Goal: Task Accomplishment & Management: Manage account settings

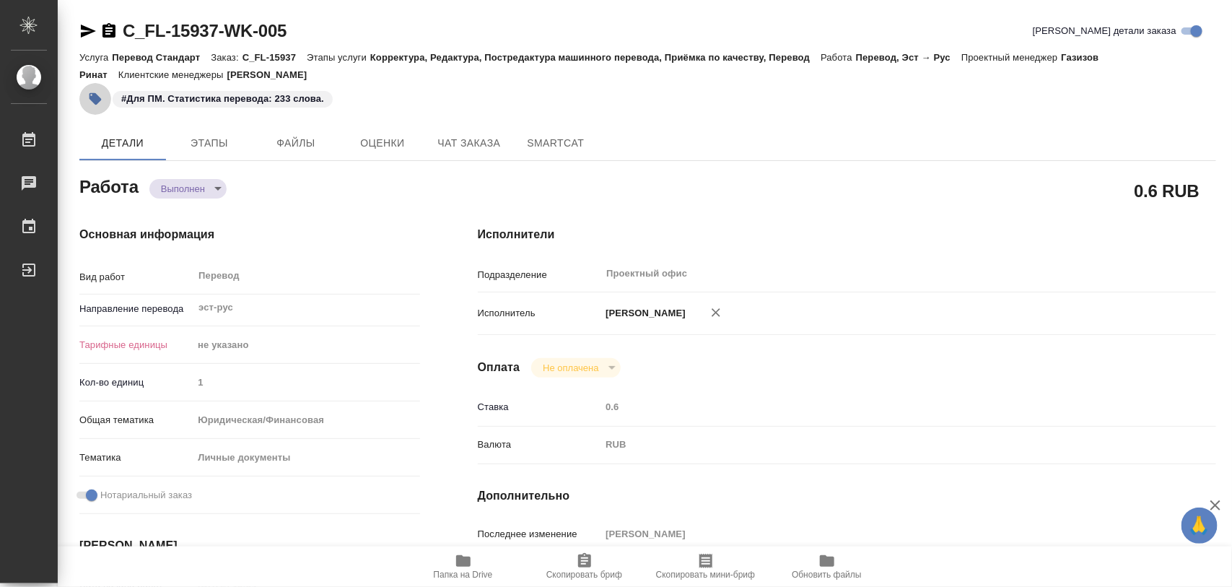
click at [95, 103] on icon "button" at bounding box center [95, 99] width 12 height 12
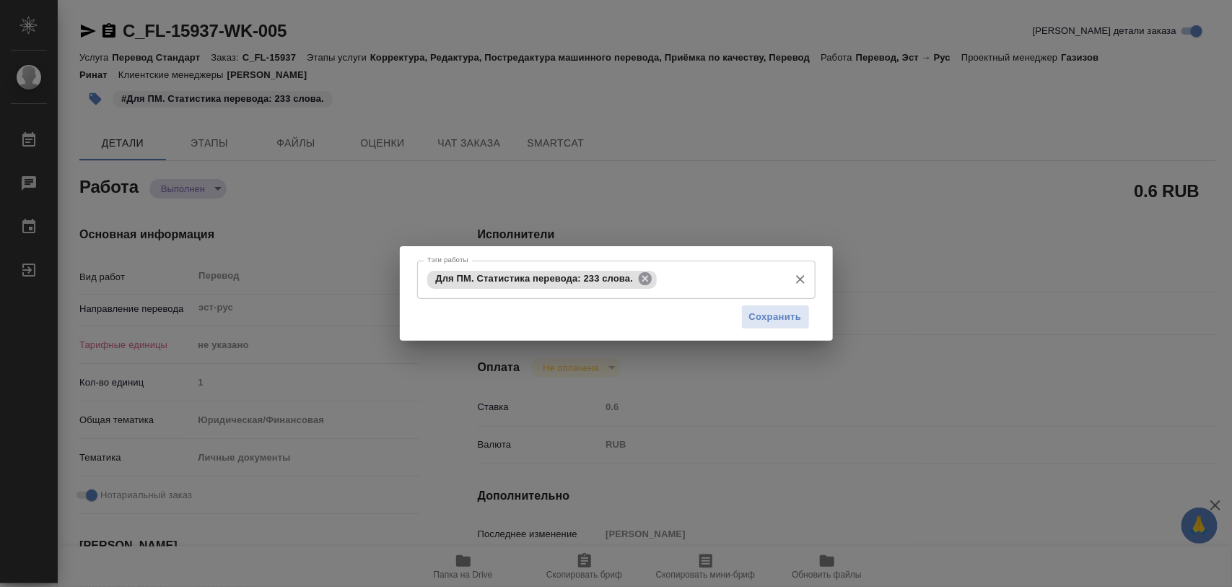
click at [639, 271] on icon at bounding box center [645, 279] width 16 height 16
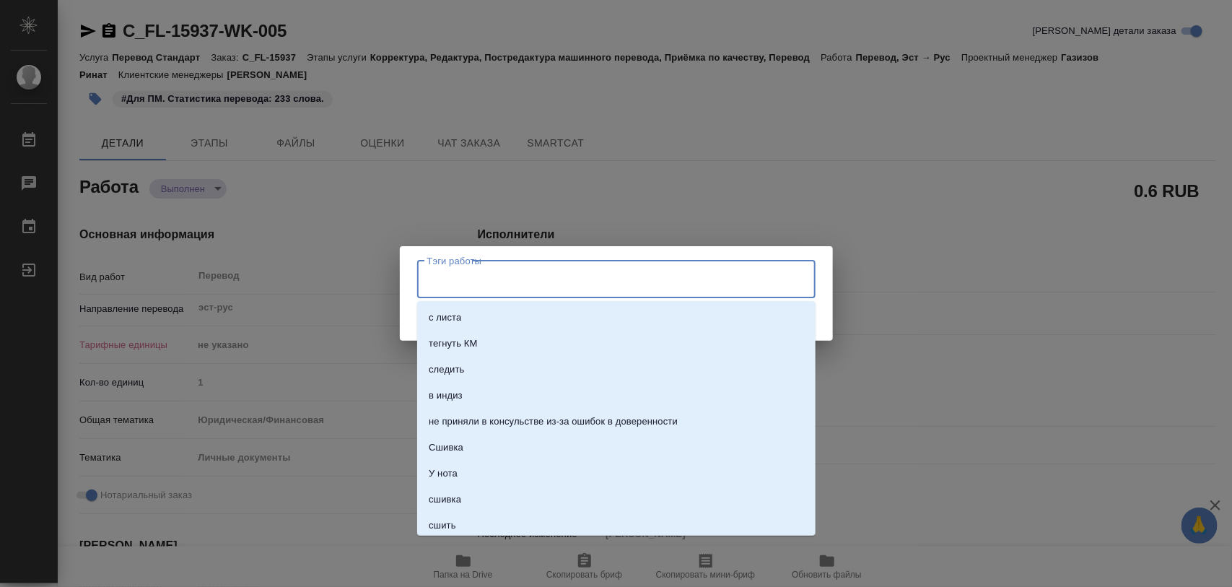
click at [548, 278] on input "Тэги работы" at bounding box center [603, 279] width 358 height 25
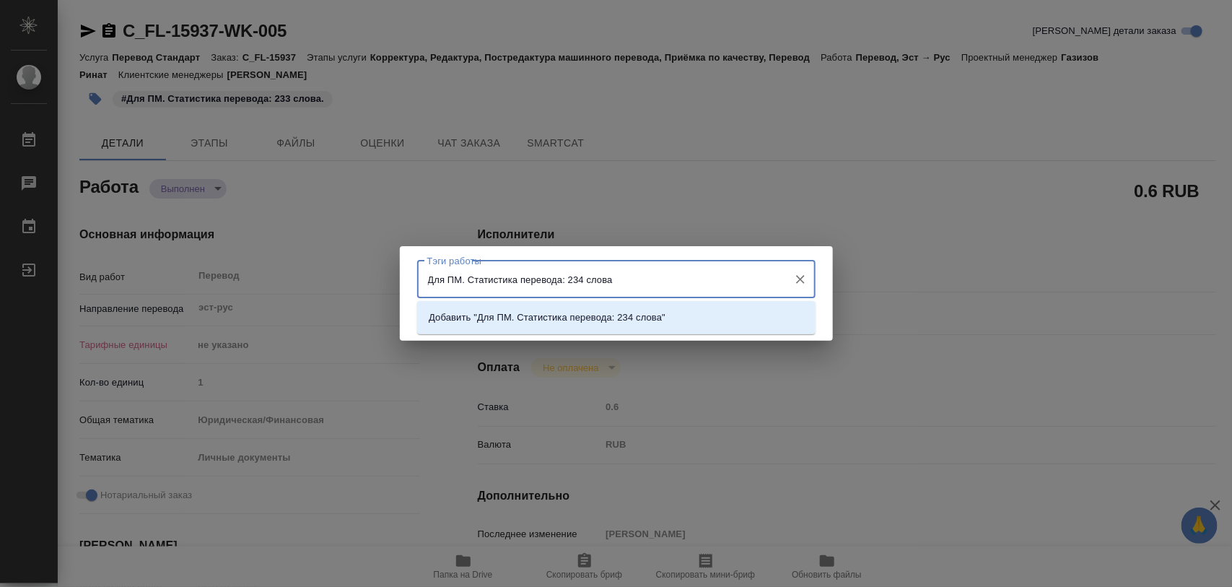
type input "Для ПМ. Статистика перевода: 234 слова."
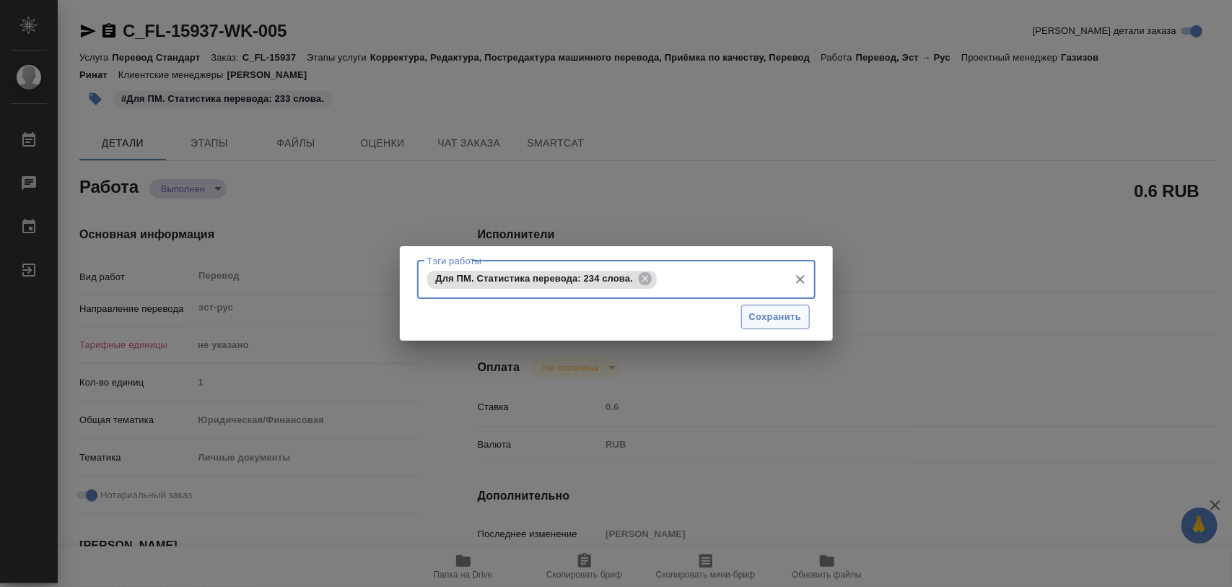
drag, startPoint x: 774, startPoint y: 321, endPoint x: 780, endPoint y: 315, distance: 8.7
click at [776, 319] on span "Сохранить" at bounding box center [775, 317] width 53 height 17
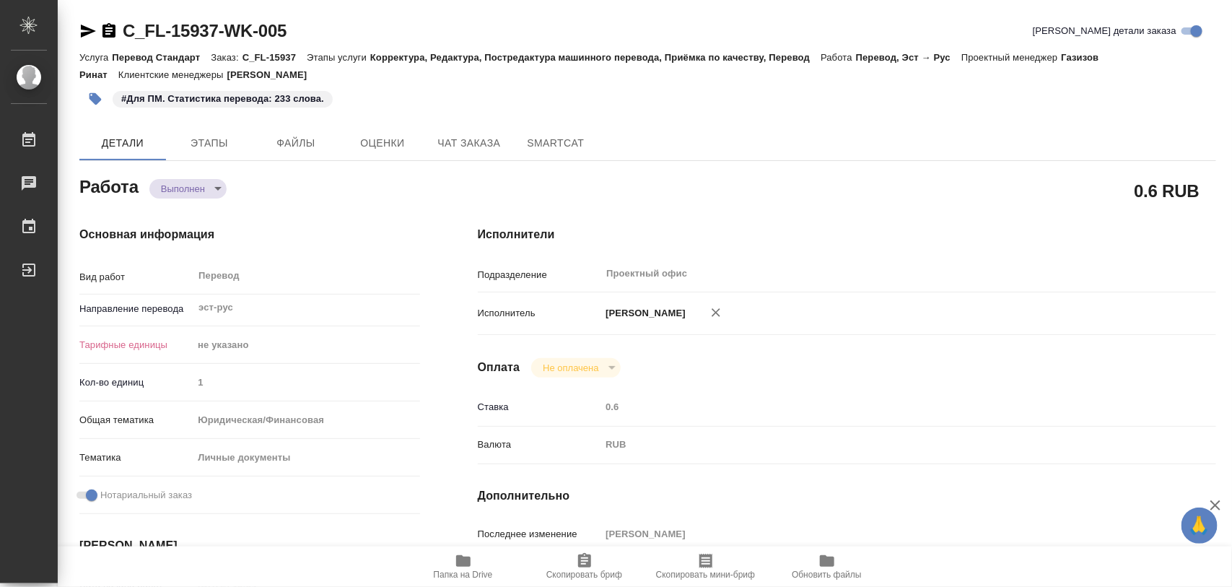
type input "completed"
type input "эст-рус"
type input "5a8b1489cc6b4906c91bfd89"
type input "1"
type input "yr-fn"
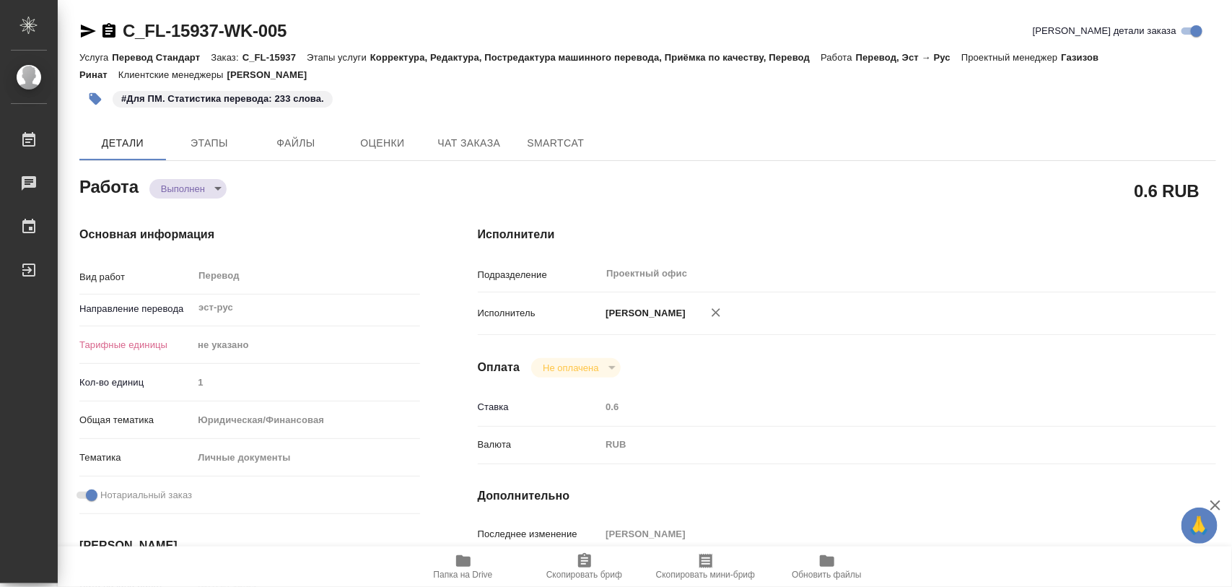
type input "5a8b8b956a9677013d343cfe"
checkbox input "true"
type input "25.09.2025 13:54"
type input "25.09.2025 14:35"
type input "29.09.2025 09:00"
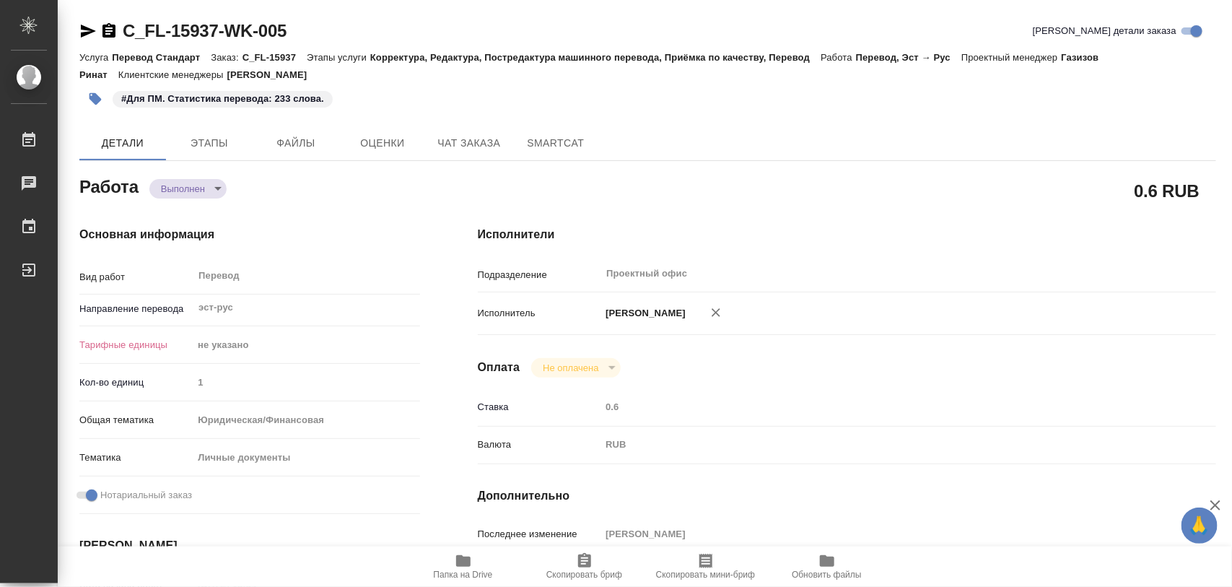
type input "28.09.2025 20:09"
type input "29.09.2025 10:00"
type input "Проектный офис"
type input "notPayed"
type input "0.6"
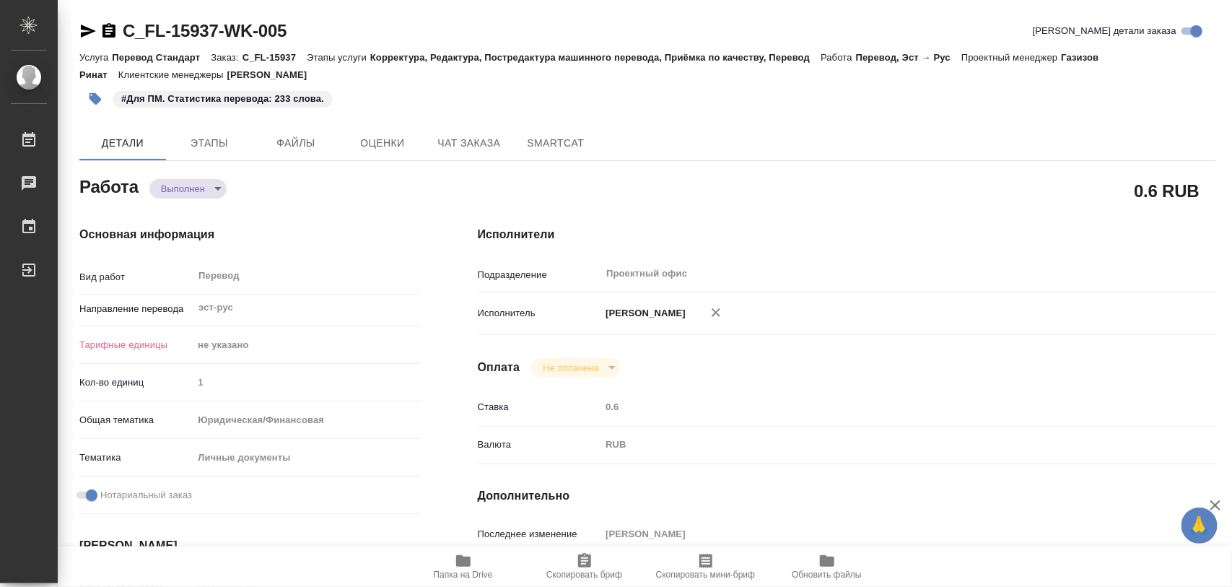
type input "RUB"
type input "[PERSON_NAME]"
type input "C_FL-15937"
type input "Перевод Стандарт"
type input "Корректура, Редактура, Постредактура машинного перевода, Приёмка по качеству, П…"
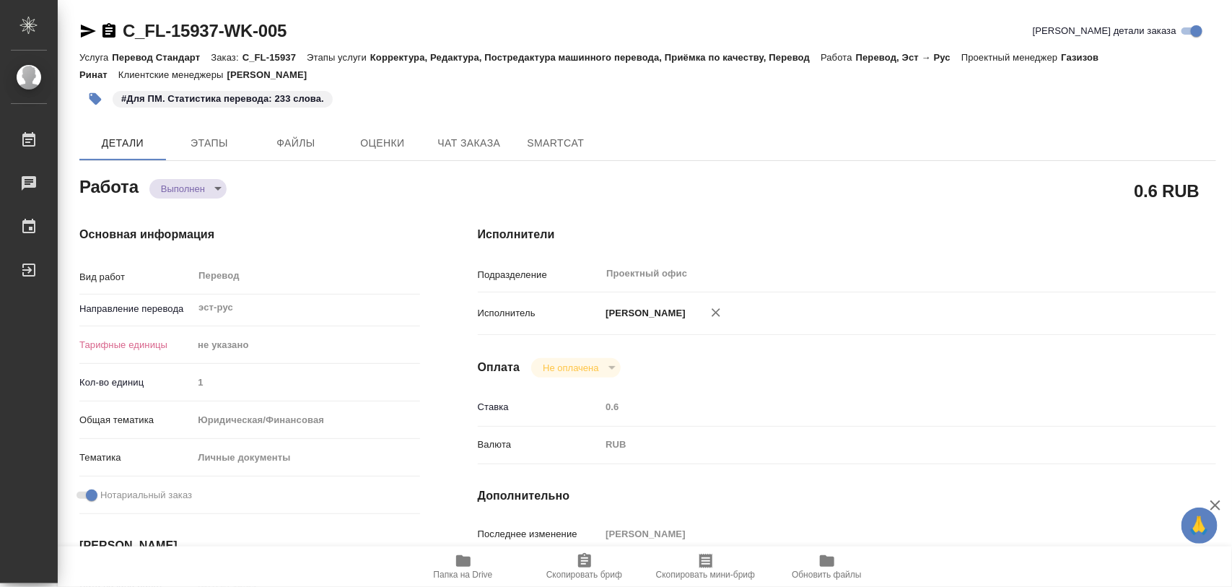
type input "Зайцева Светлана"
type input "Арсеньева Вера"
type input "/Clients/FL_C/Orders/C_FL-15937"
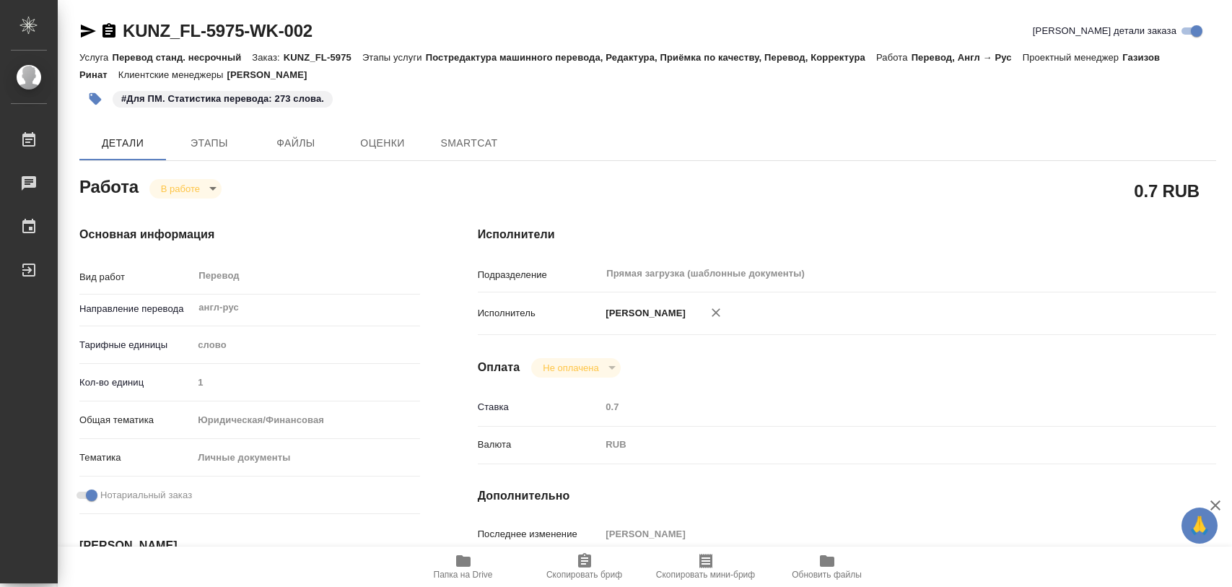
type textarea "x"
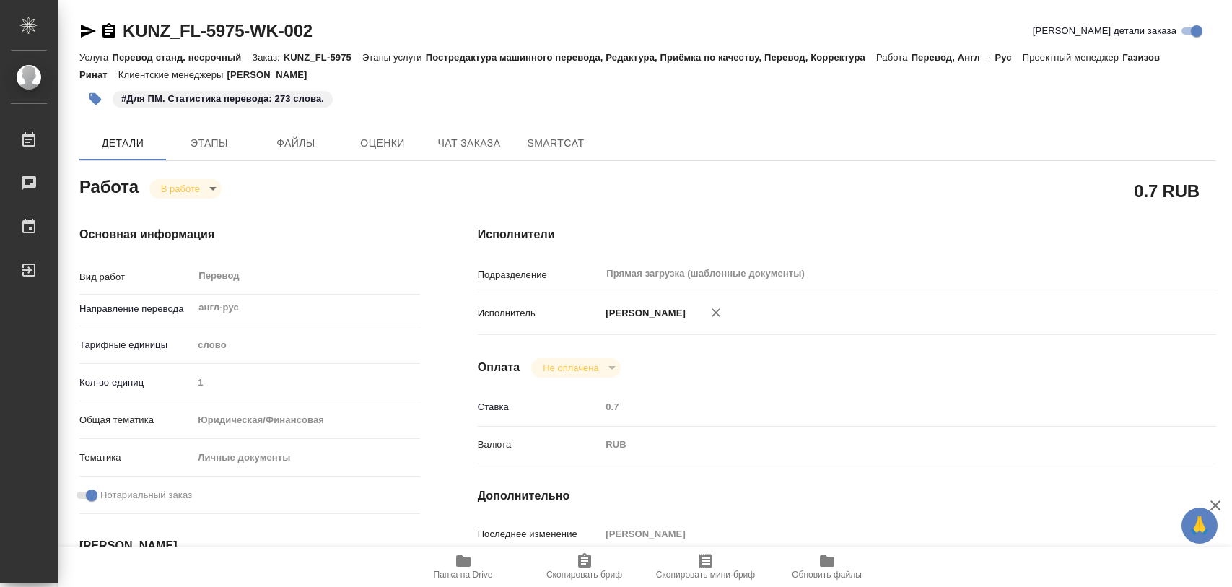
type textarea "x"
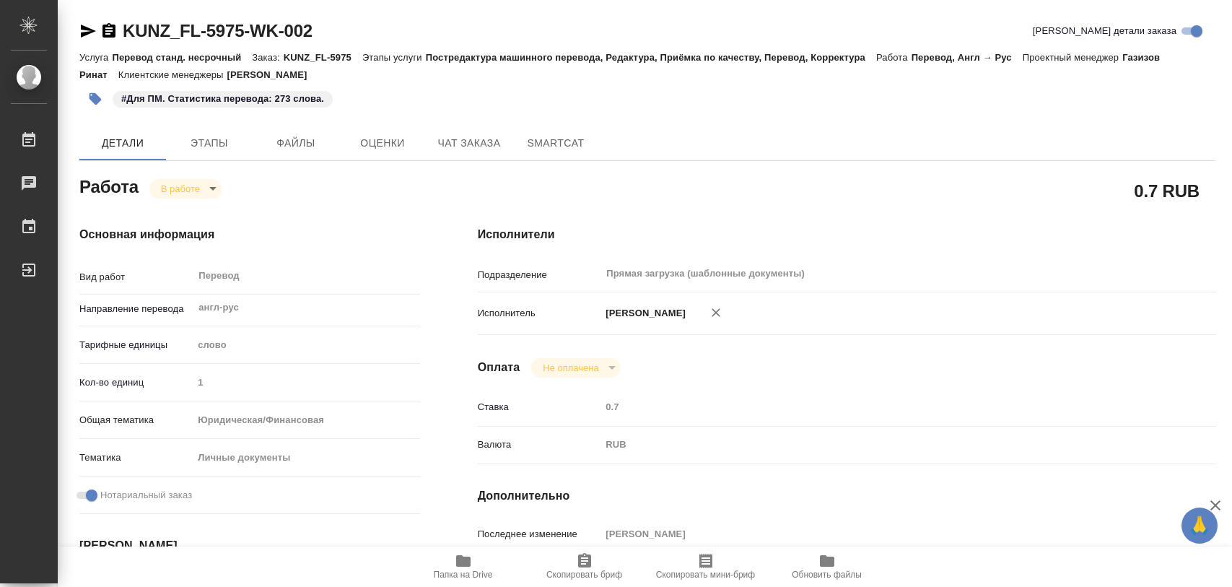
type textarea "x"
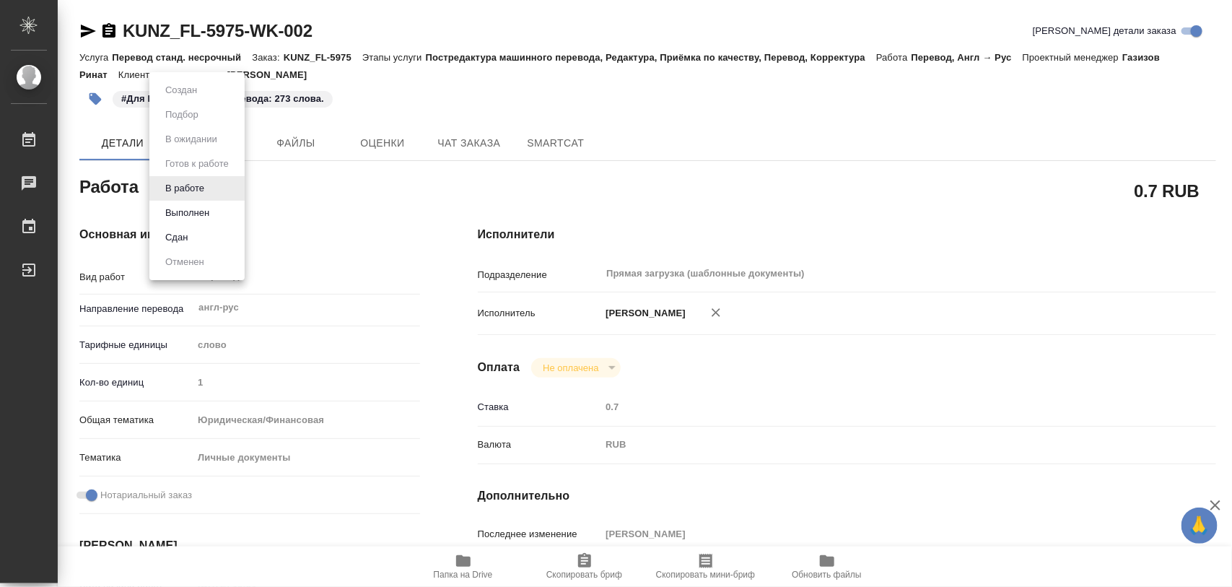
click at [211, 191] on body "🙏 .cls-1 fill:#fff; AWATERA Iglakov Maksim Работы 0 Чаты График Выйти KUNZ_FL-5…" at bounding box center [616, 293] width 1232 height 587
click at [193, 206] on button "Выполнен" at bounding box center [187, 213] width 53 height 16
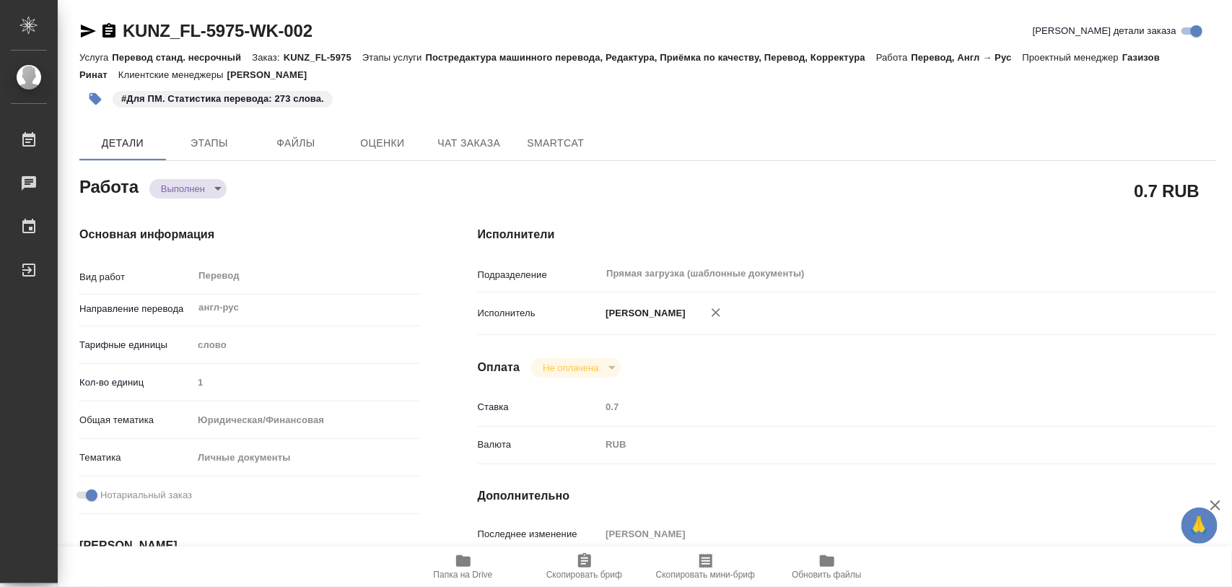
type textarea "x"
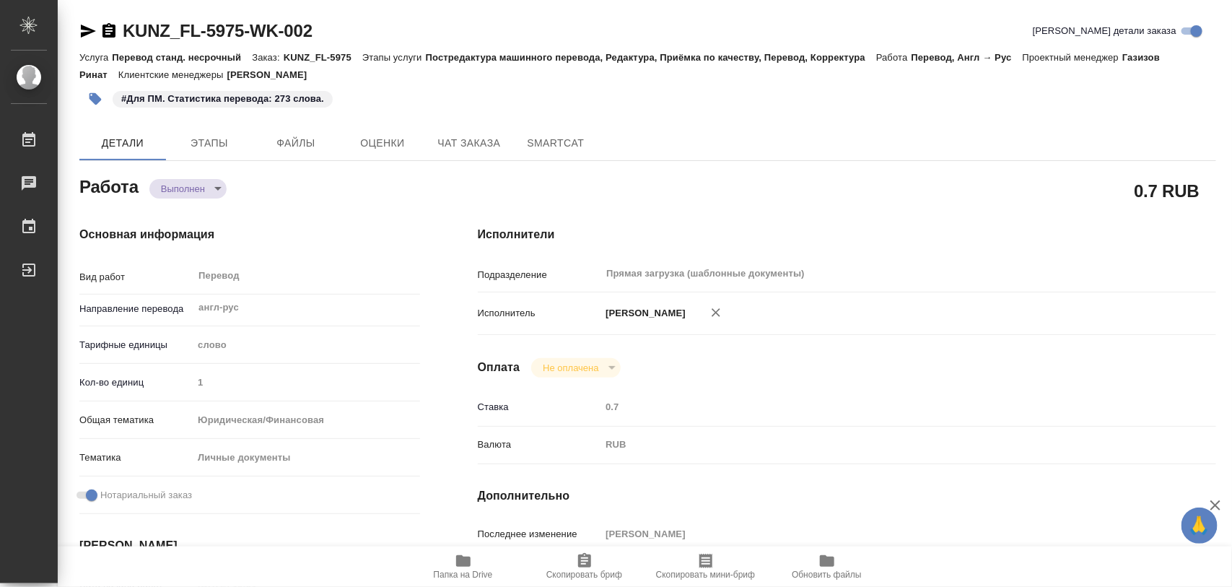
type textarea "x"
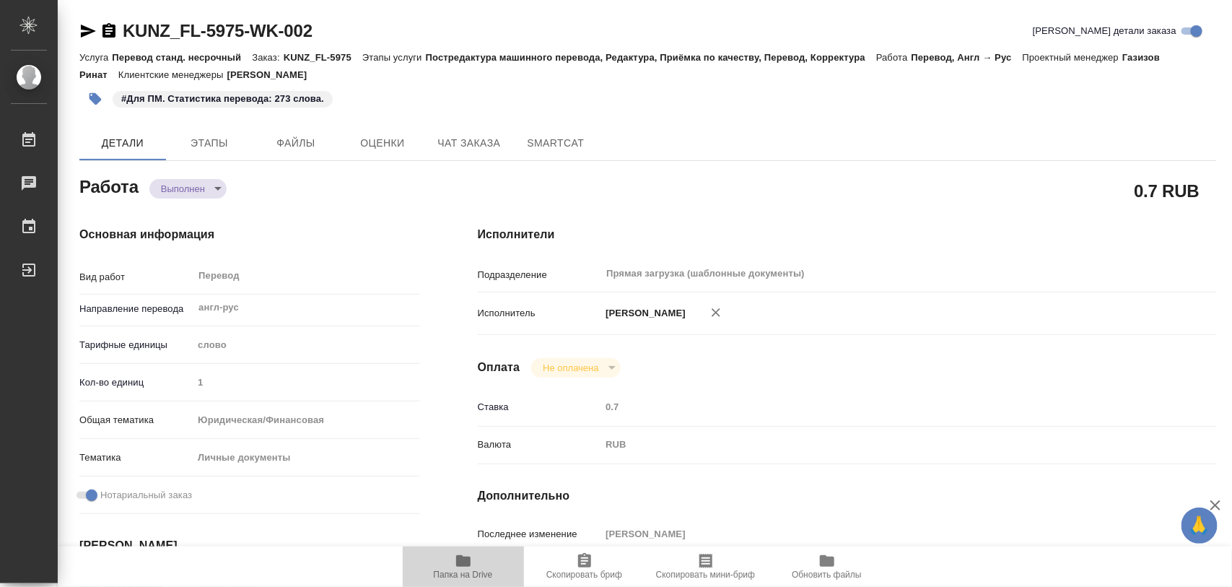
click at [473, 558] on span "Папка на Drive" at bounding box center [463, 565] width 104 height 27
type textarea "x"
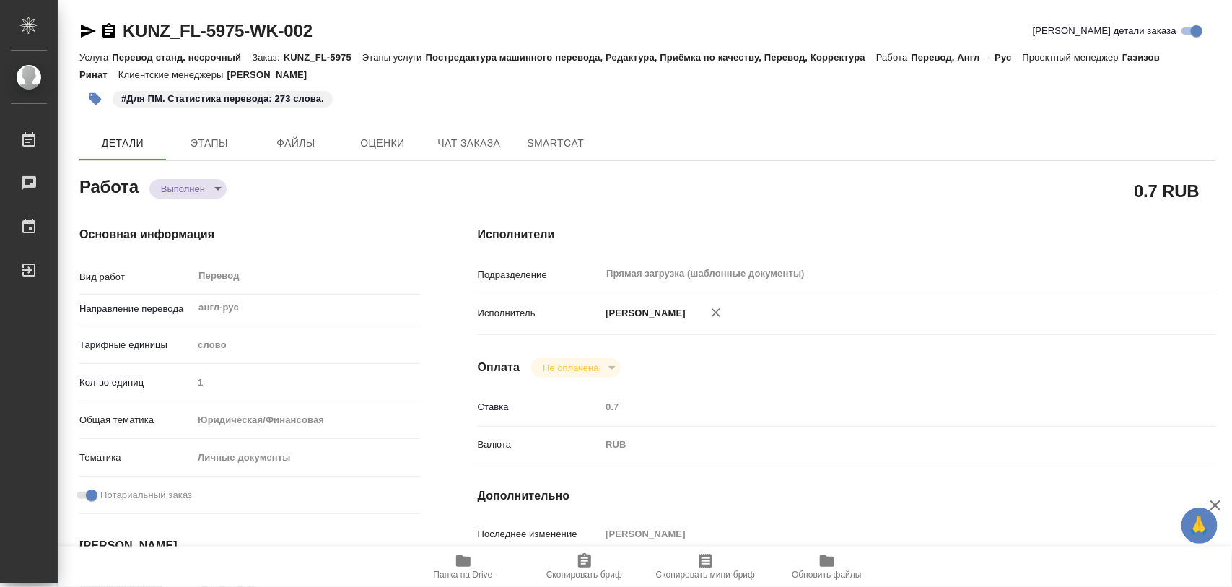
type textarea "x"
click at [99, 97] on icon "button" at bounding box center [95, 99] width 12 height 12
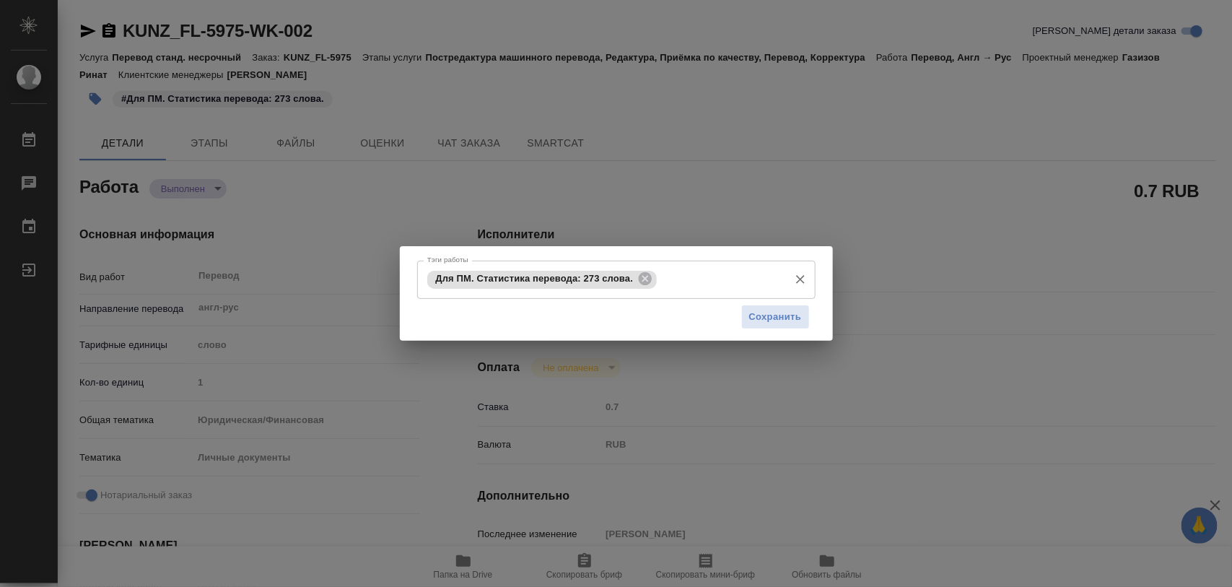
click at [651, 273] on icon at bounding box center [645, 279] width 16 height 16
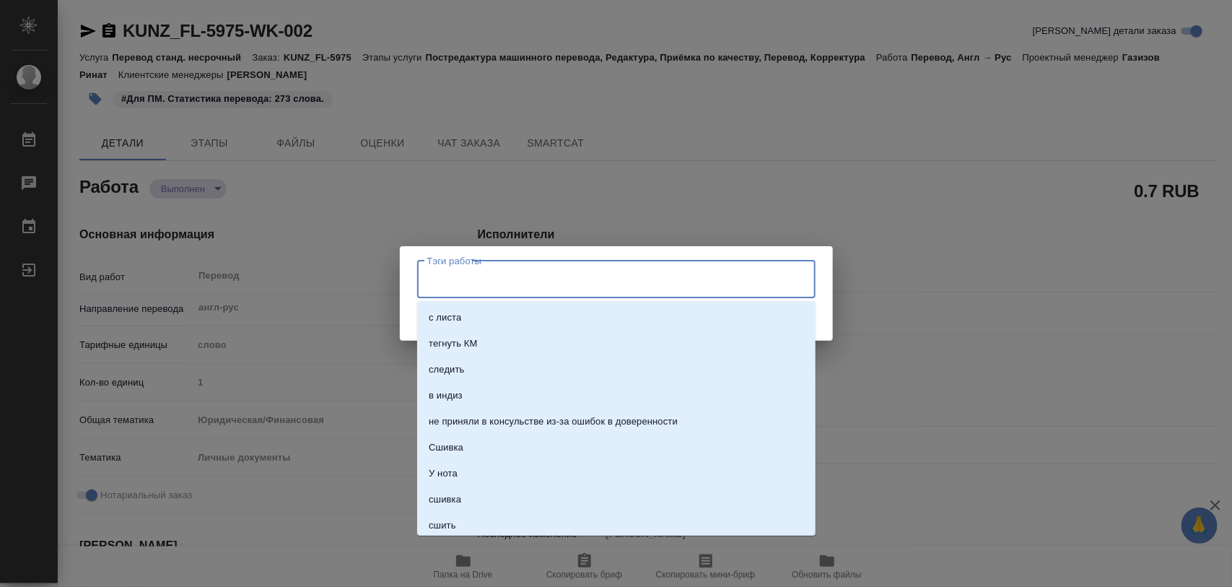
click at [646, 280] on input "Тэги работы" at bounding box center [603, 279] width 358 height 25
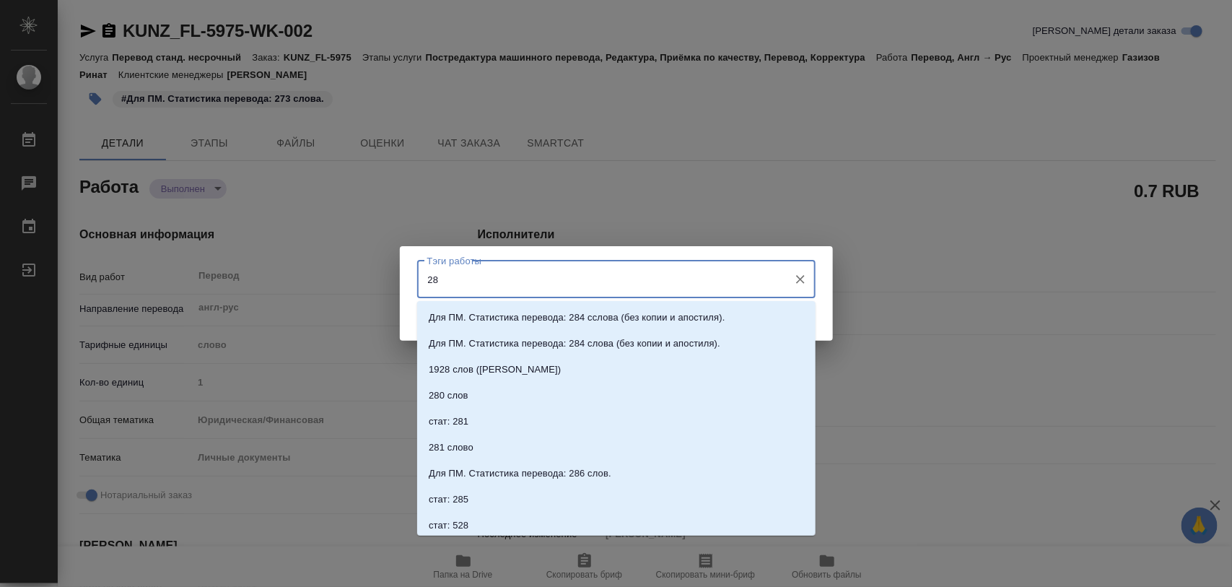
type input "282"
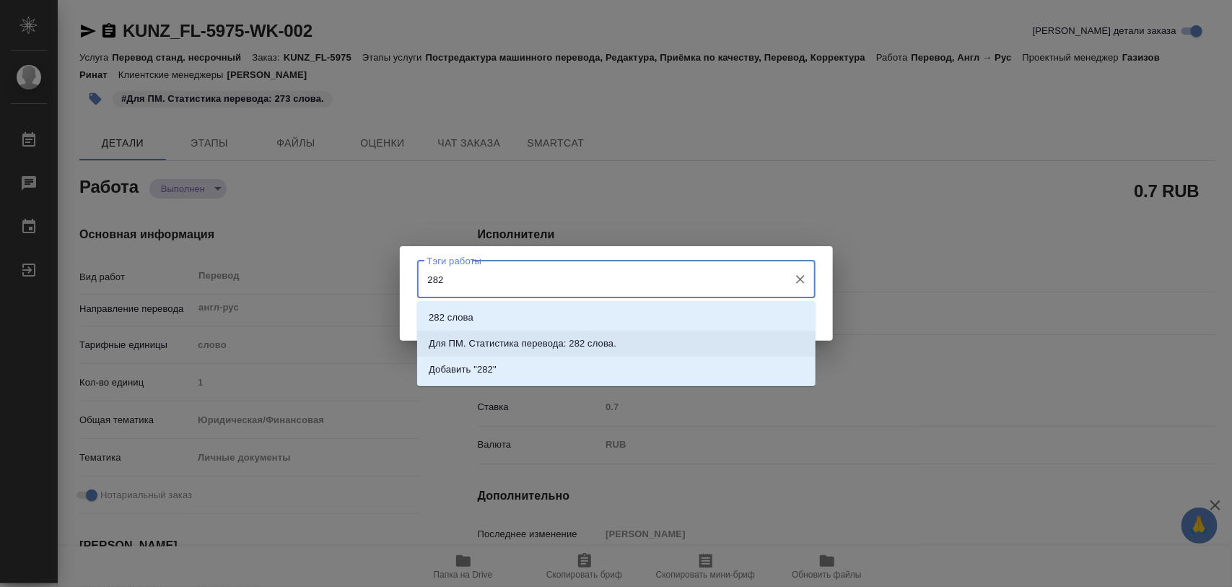
click at [597, 338] on p "Для ПМ. Статистика перевода: 282 слова." at bounding box center [523, 343] width 188 height 14
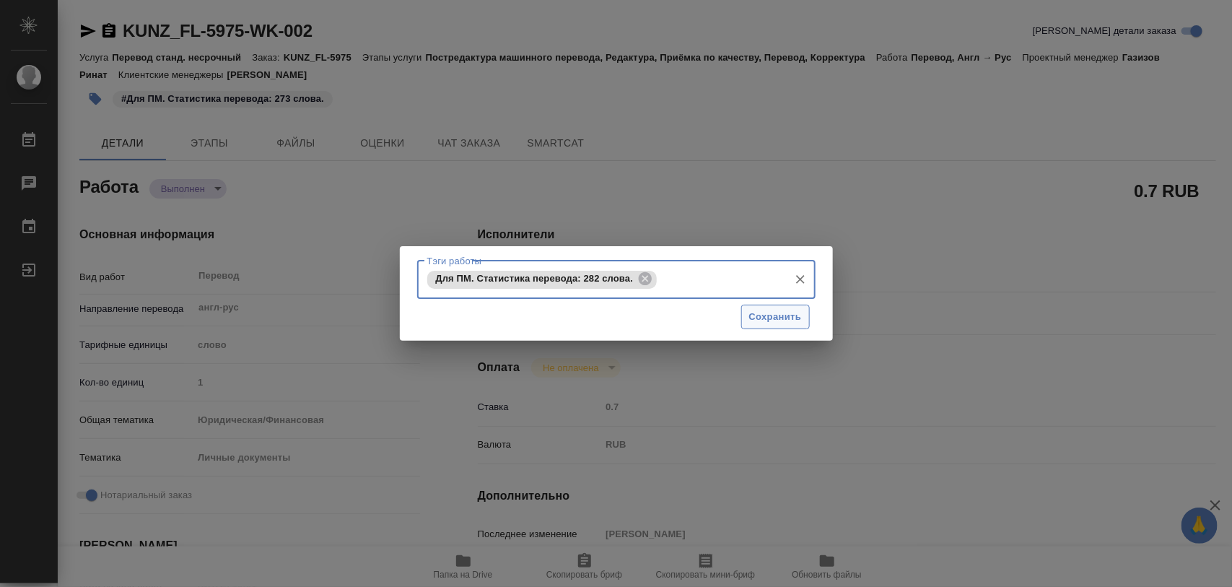
click at [763, 312] on span "Сохранить" at bounding box center [775, 317] width 53 height 17
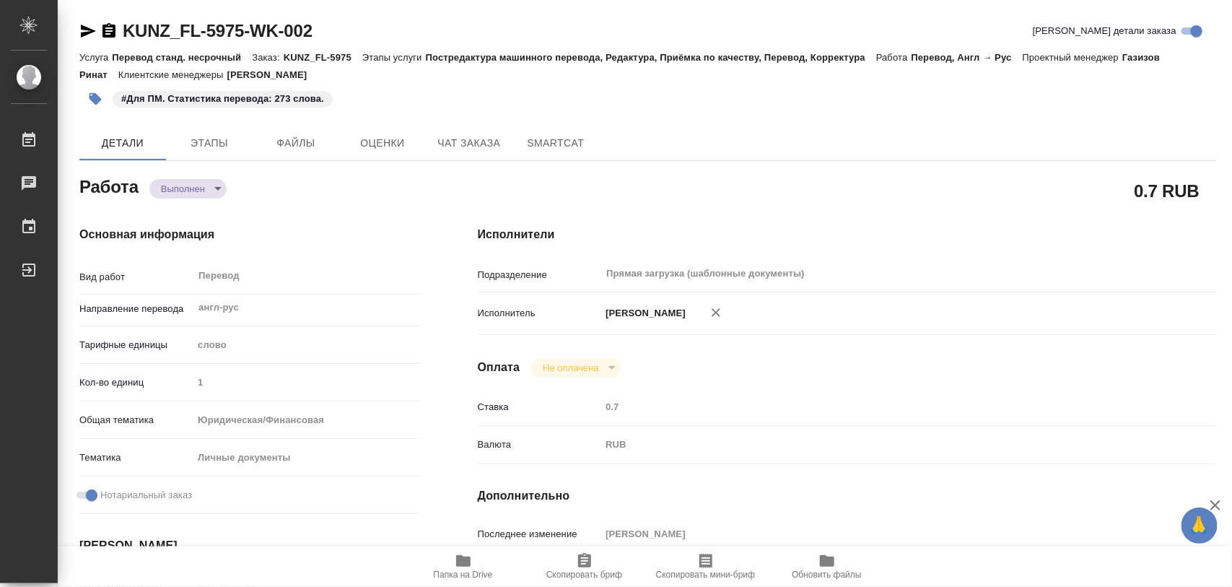
type input "completed"
type textarea "Перевод"
type textarea "x"
type input "англ-рус"
type input "5a8b1489cc6b4906c91bfd90"
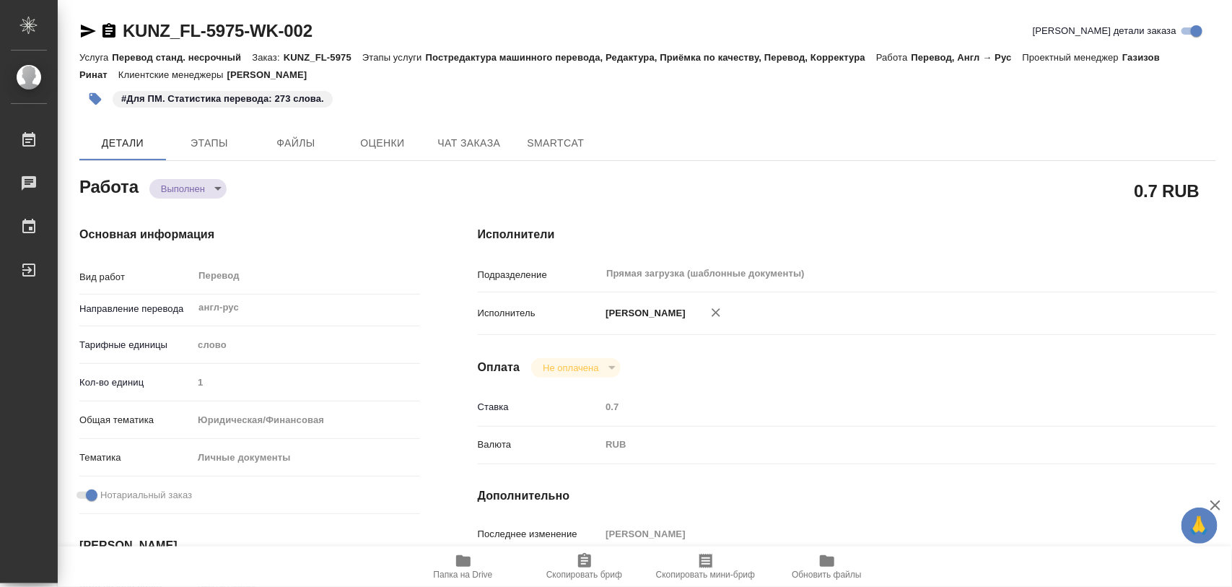
type input "1"
type input "yr-fn"
type input "5a8b8b956a9677013d343cfe"
checkbox input "true"
type input "26.09.2025 10:01"
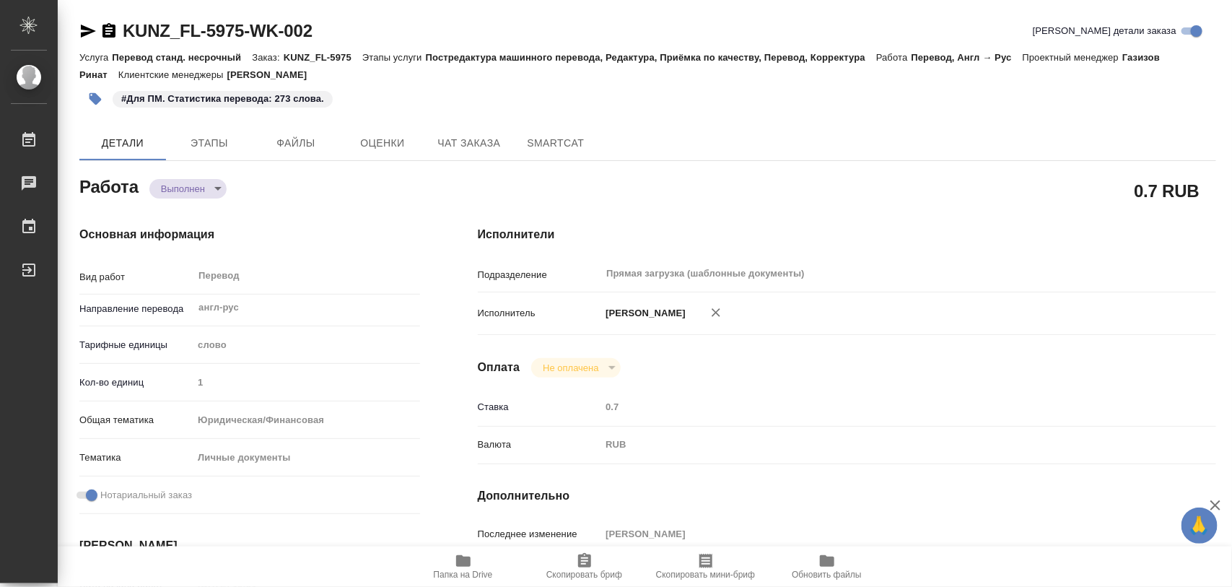
type input "26.09.2025 12:03"
type input "[DATE] 13:00"
type input "28.09.2025 20:45"
type input "29.09.2025 14:00"
type input "Прямая загрузка (шаблонные документы)"
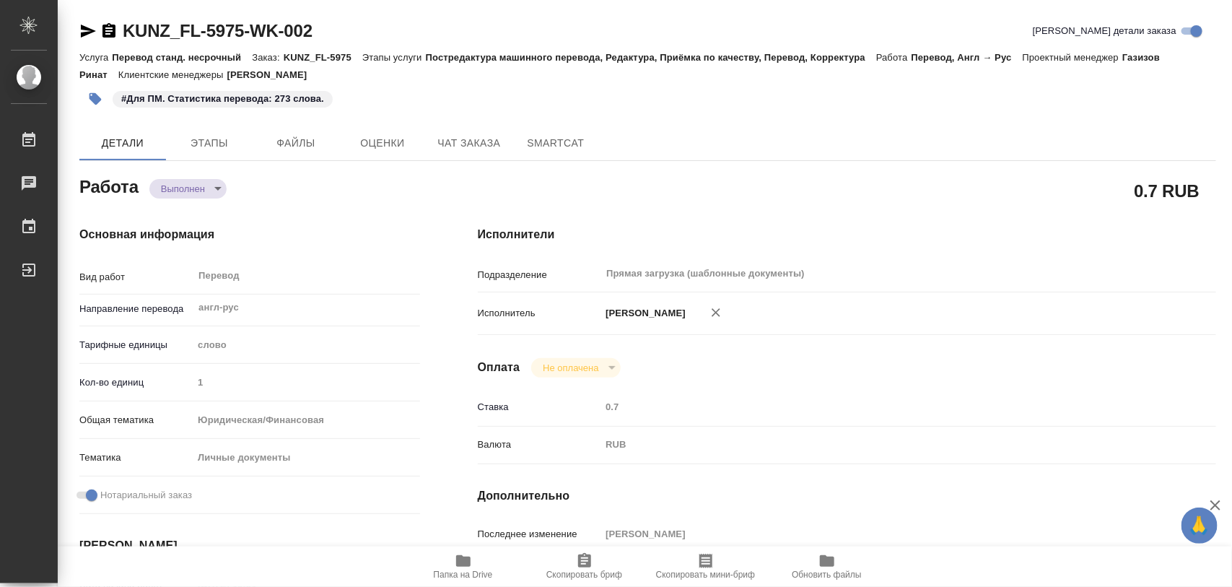
type input "notPayed"
type input "0.7"
type input "RUB"
type input "[PERSON_NAME]"
type textarea "x"
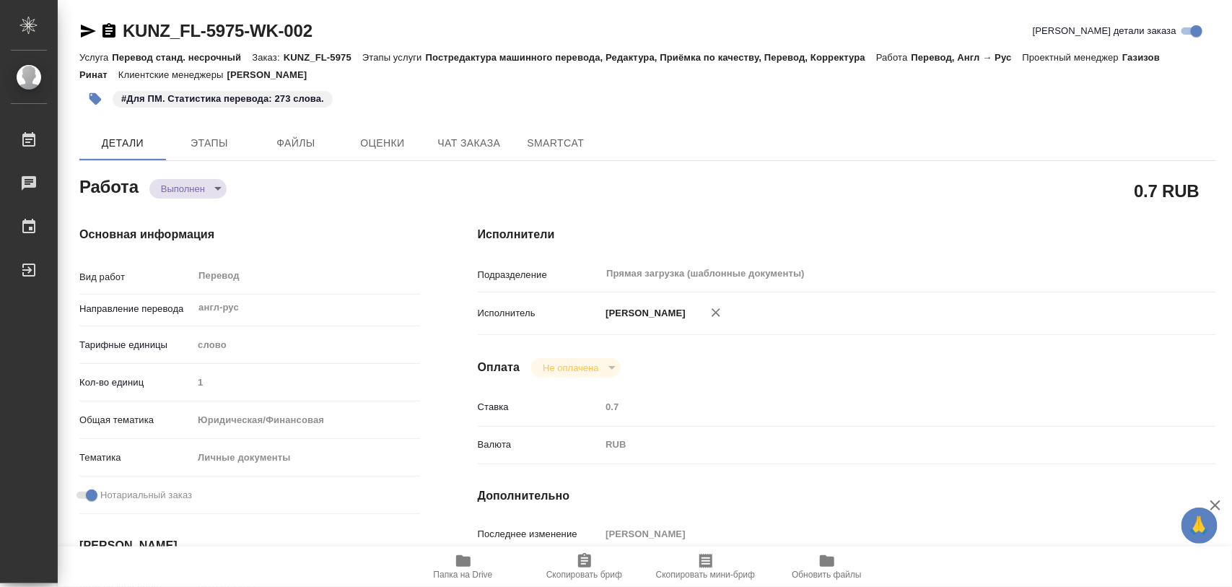
type textarea "/Clients/FL_KUNZ/Orders/KUNZ_FL-5975/Translated/KUNZ_FL-5975-WK-002"
type textarea "x"
type input "KUNZ_FL-5975"
type input "Перевод станд. несрочный"
type input "Постредактура машинного перевода, Редактура, Приёмка по качеству, Перевод, Корр…"
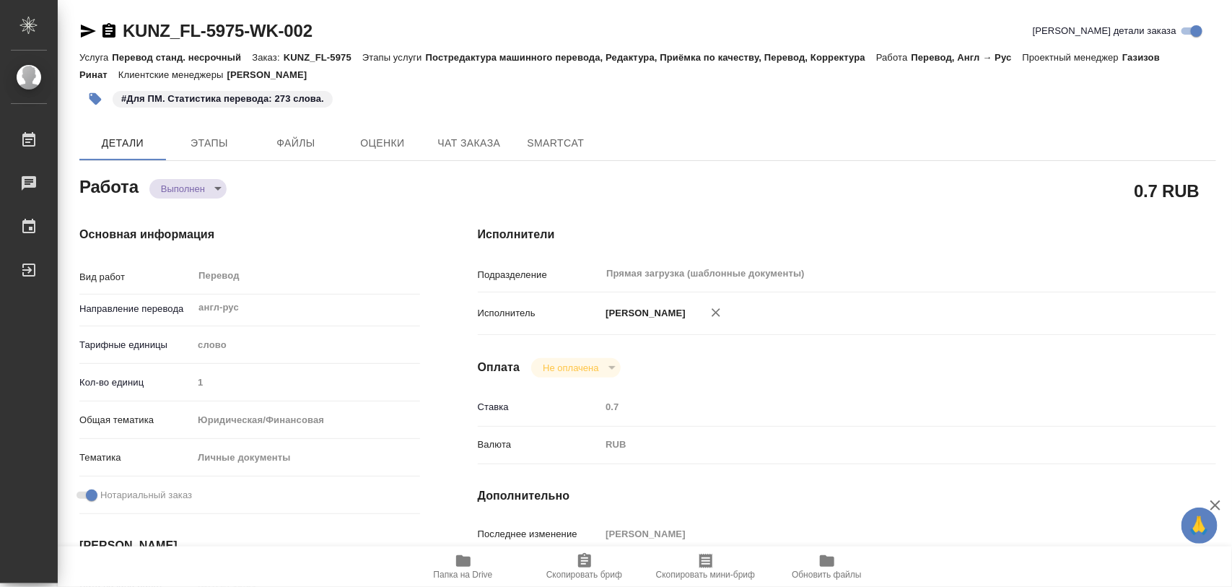
type input "Веселова Юлия"
type input "Арсеньева Вера"
type input "/Clients/FL_KUNZ/Orders/KUNZ_FL-5975"
type textarea "x"
type textarea "СОБ канады с апостилем под нот"
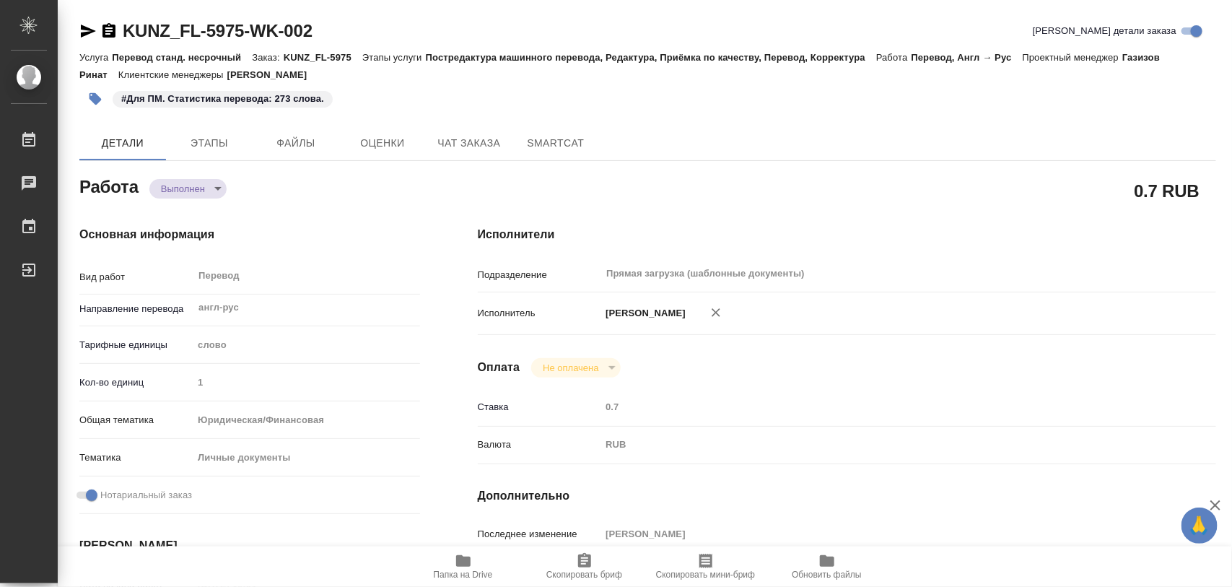
type textarea "x"
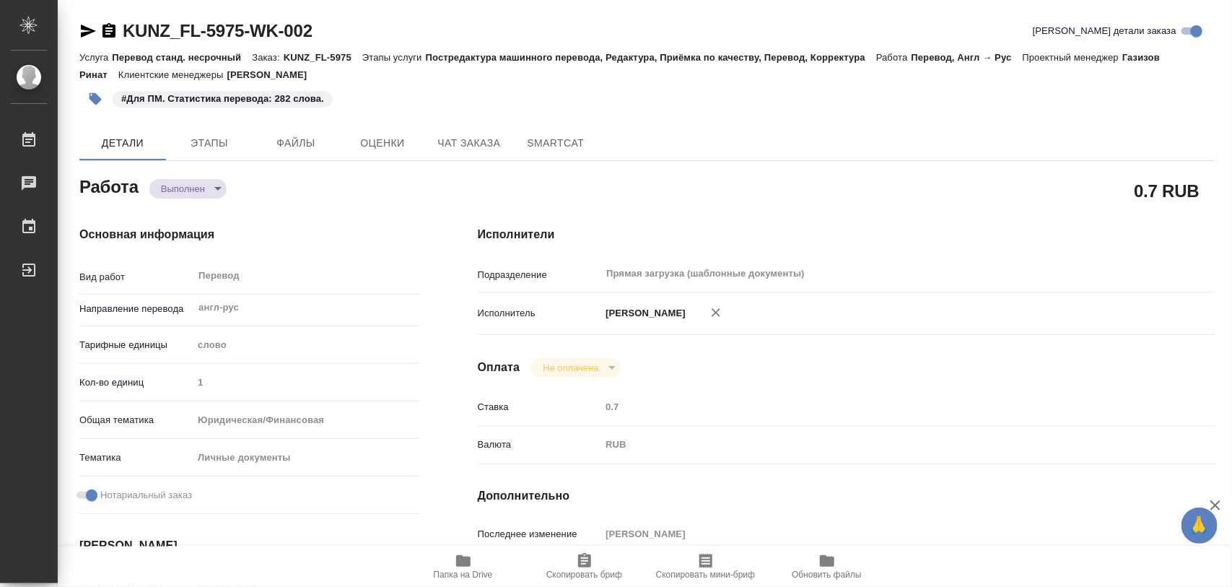
type textarea "x"
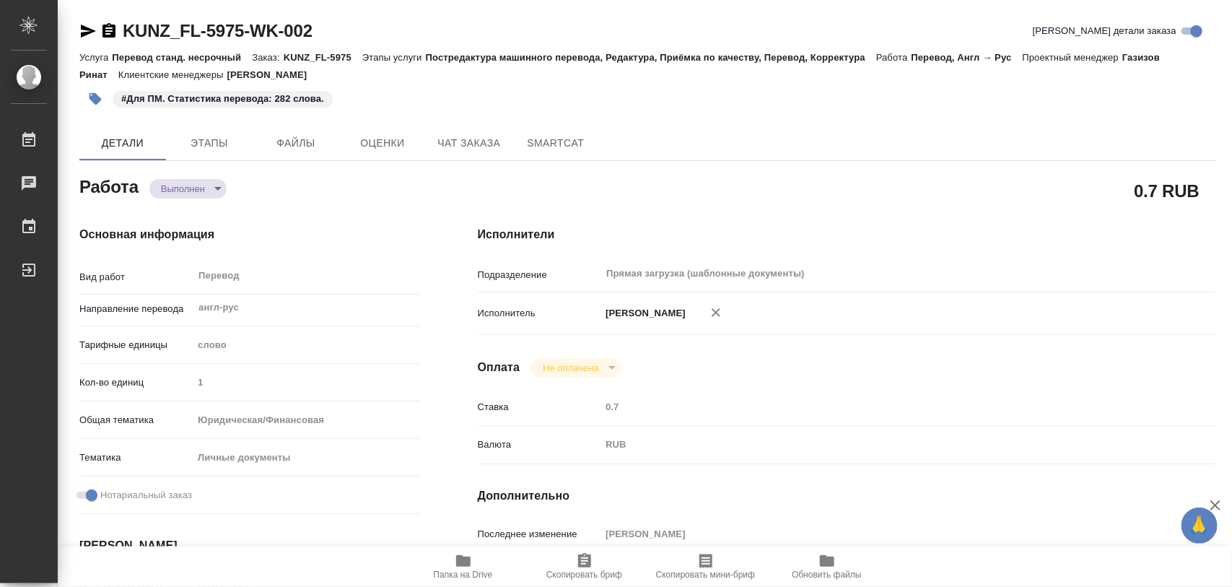
type textarea "x"
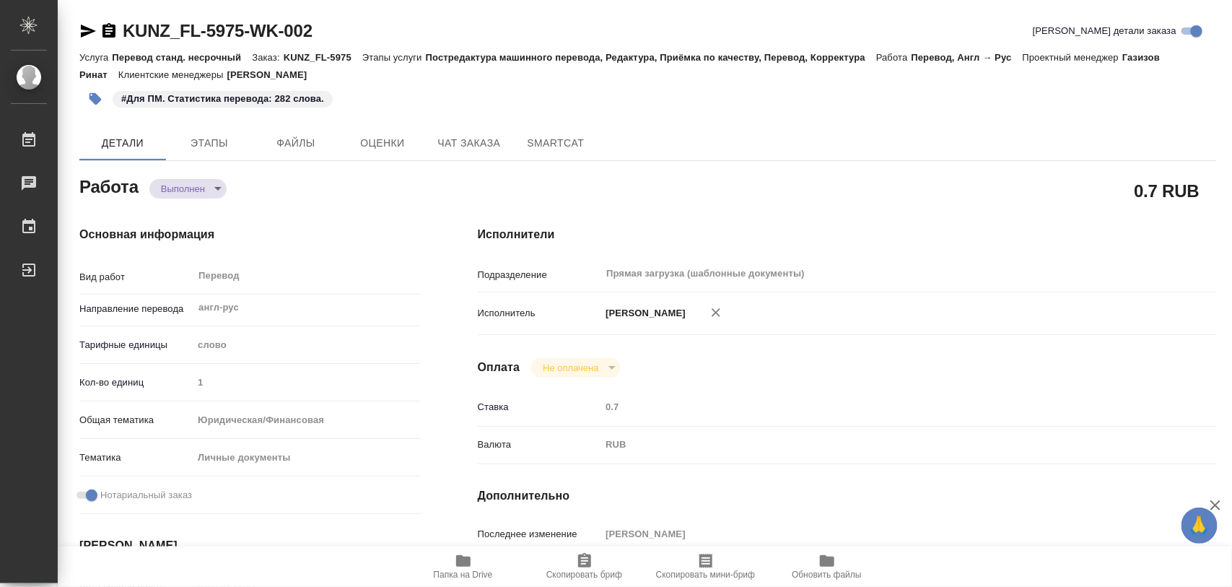
type textarea "x"
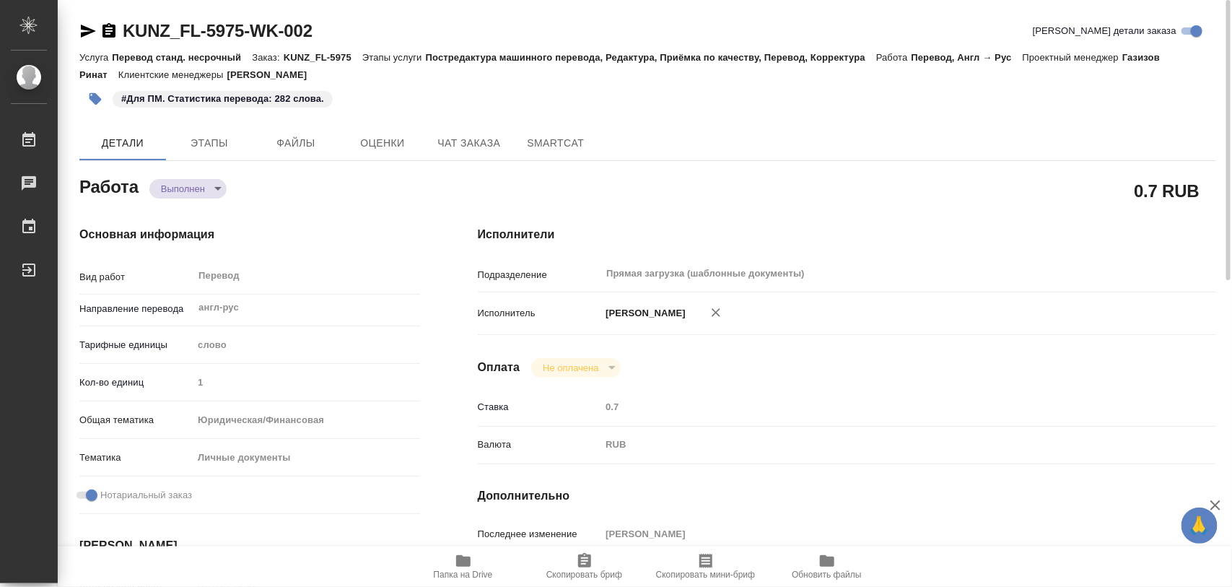
type textarea "x"
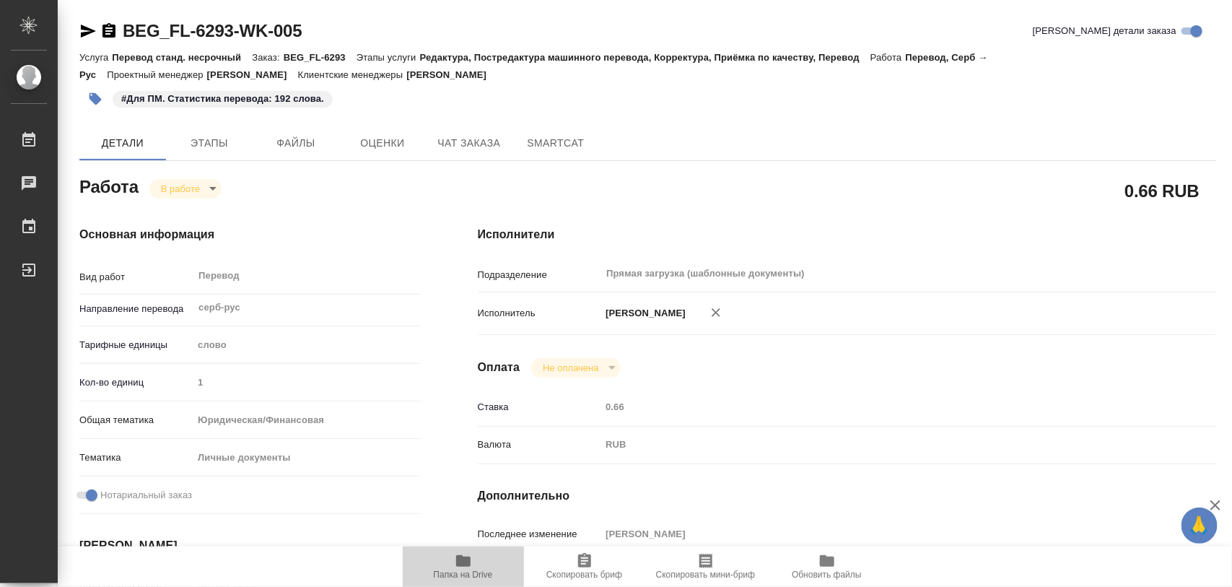
click at [456, 563] on icon "button" at bounding box center [463, 561] width 14 height 12
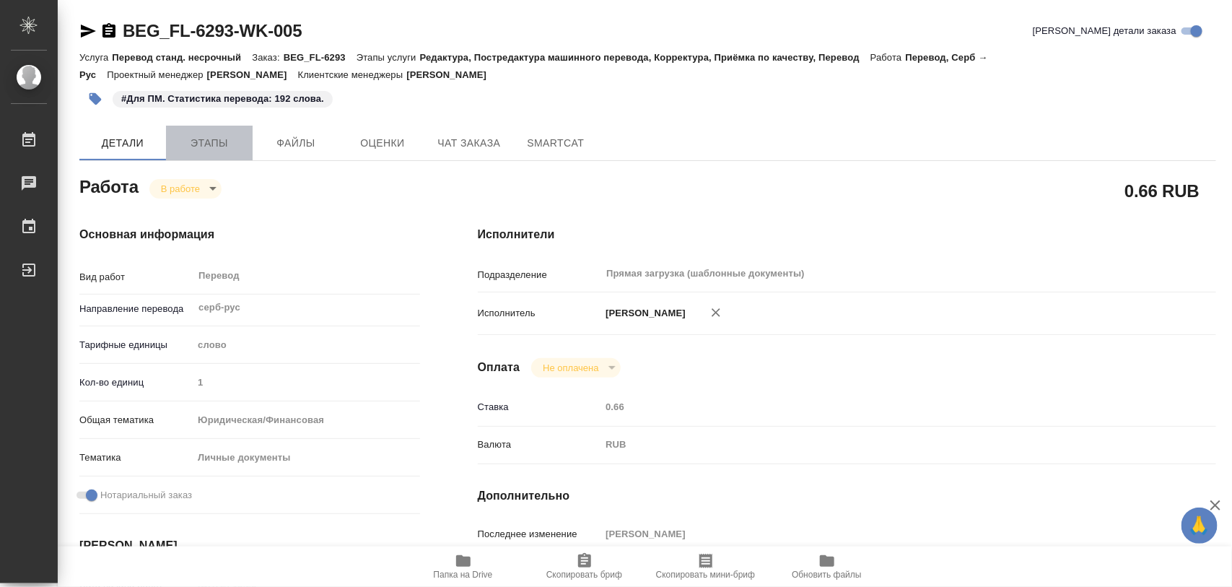
click at [210, 139] on span "Этапы" at bounding box center [209, 143] width 69 height 18
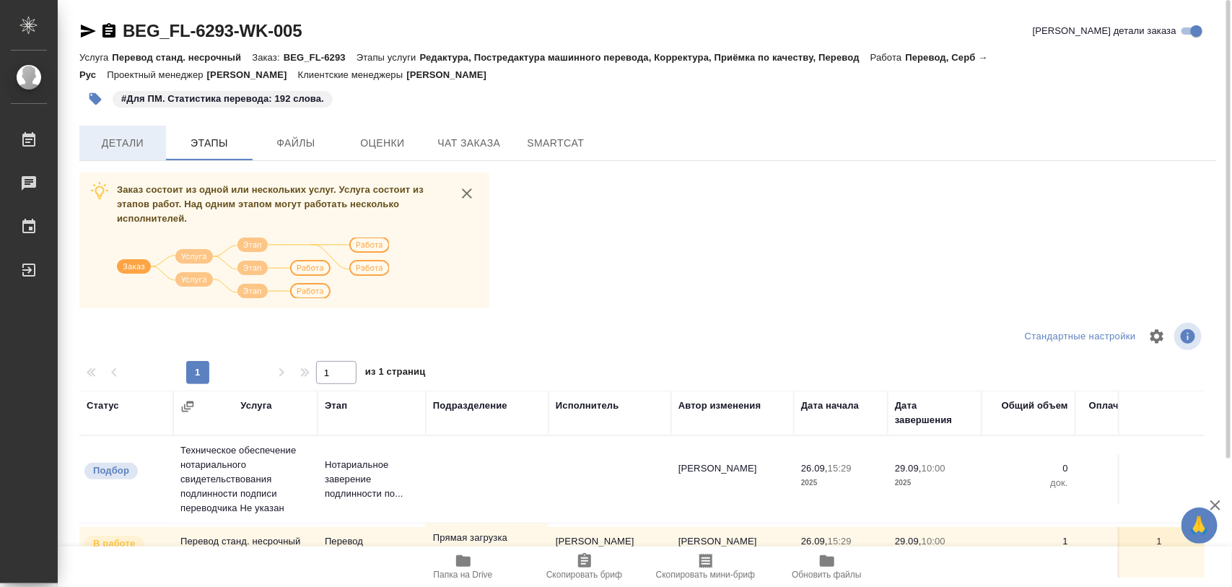
click at [106, 139] on span "Детали" at bounding box center [122, 143] width 69 height 18
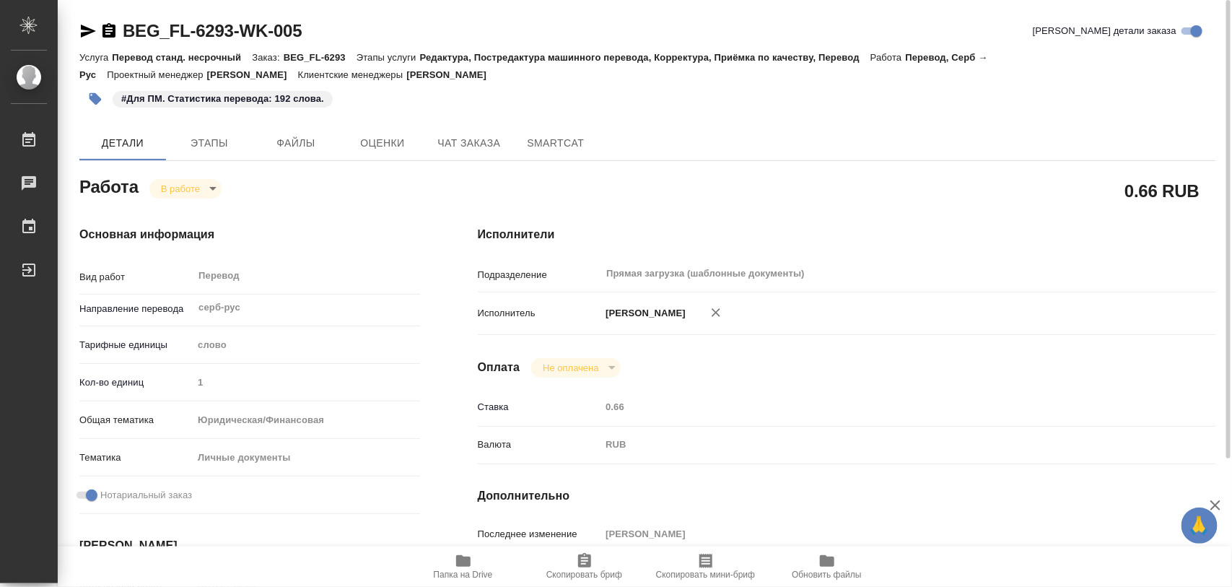
type textarea "x"
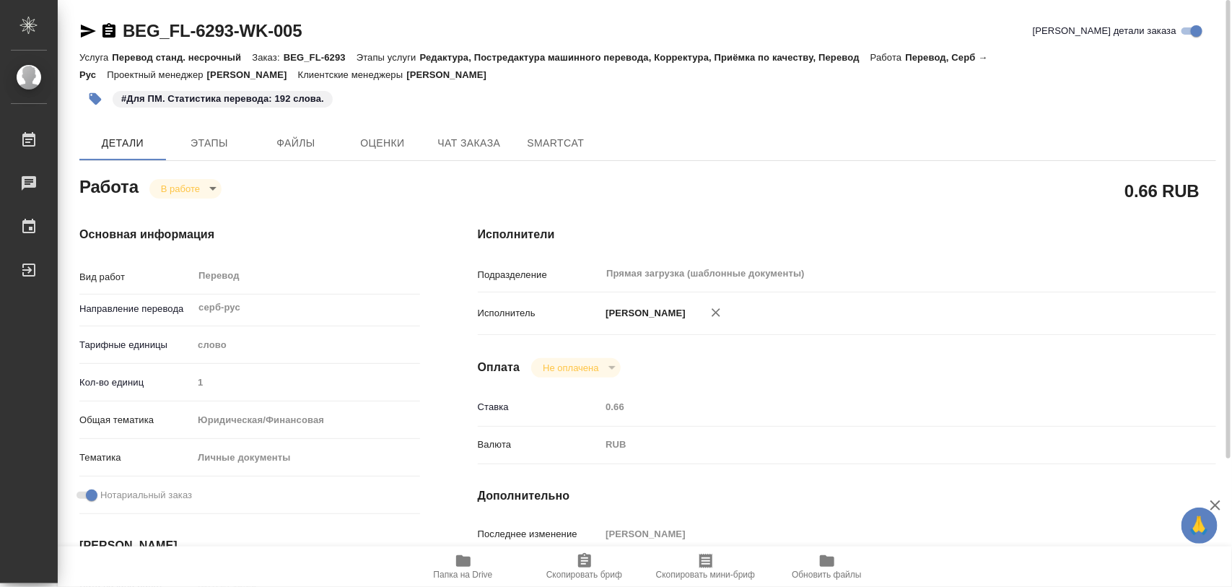
type textarea "x"
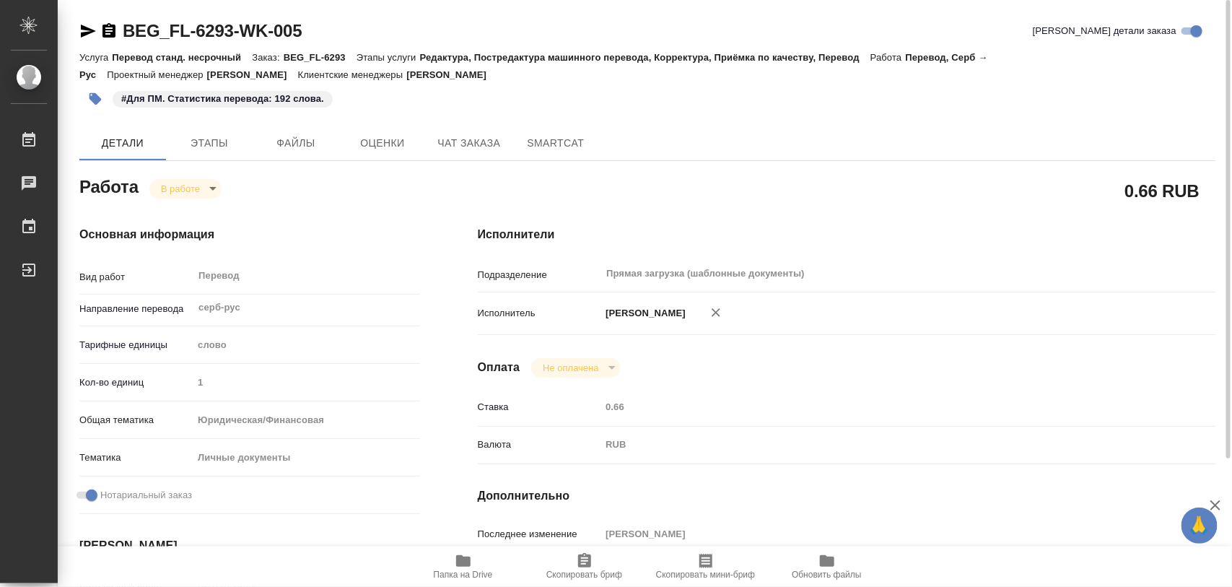
type textarea "x"
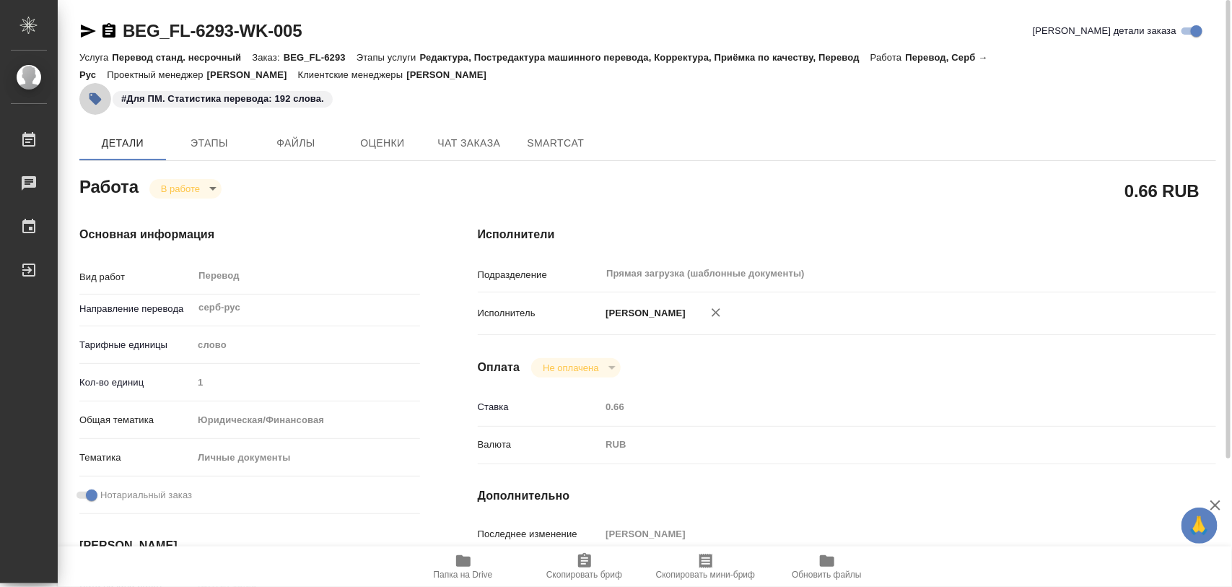
click at [92, 105] on icon "button" at bounding box center [95, 99] width 14 height 14
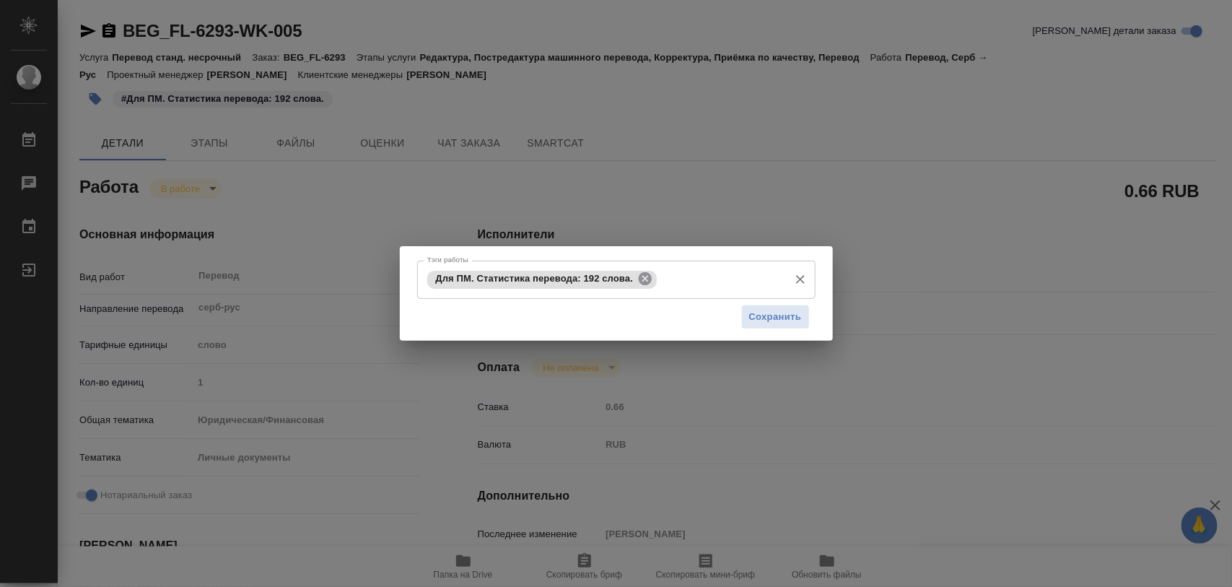
click at [644, 281] on icon at bounding box center [645, 278] width 13 height 13
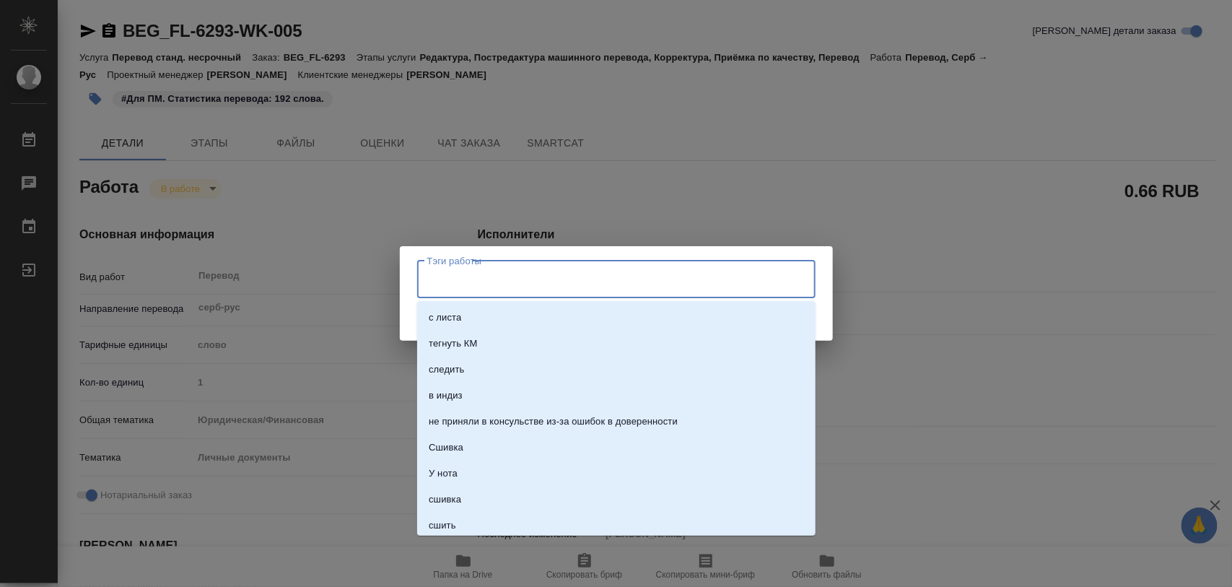
click at [643, 280] on input "Тэги работы" at bounding box center [603, 279] width 358 height 25
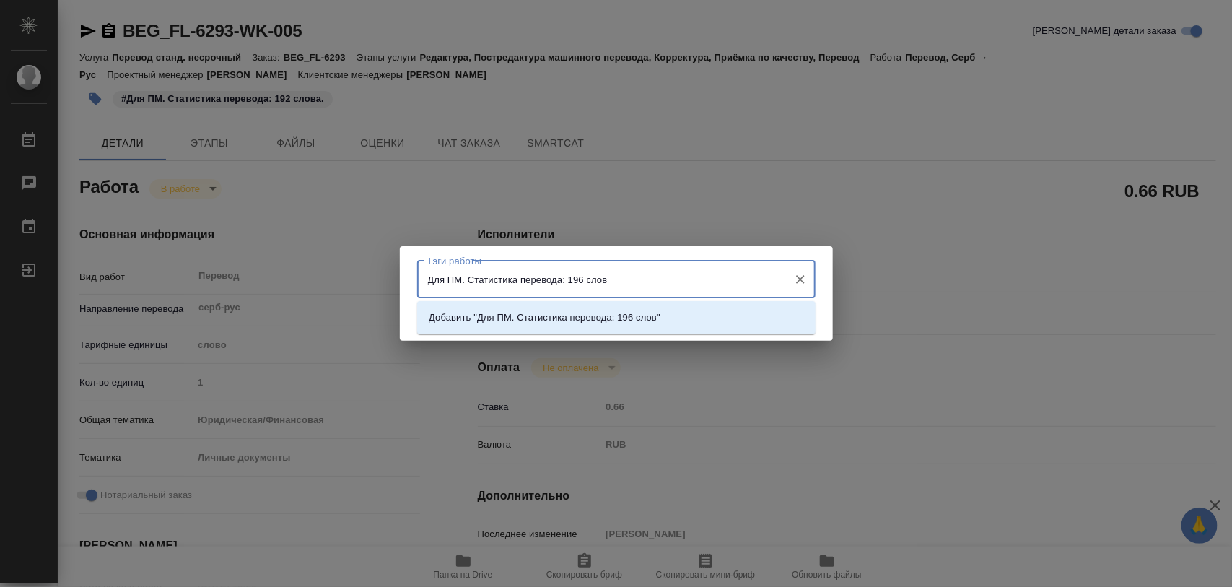
type input "Для ПМ. Статистика перевода: 196 слов."
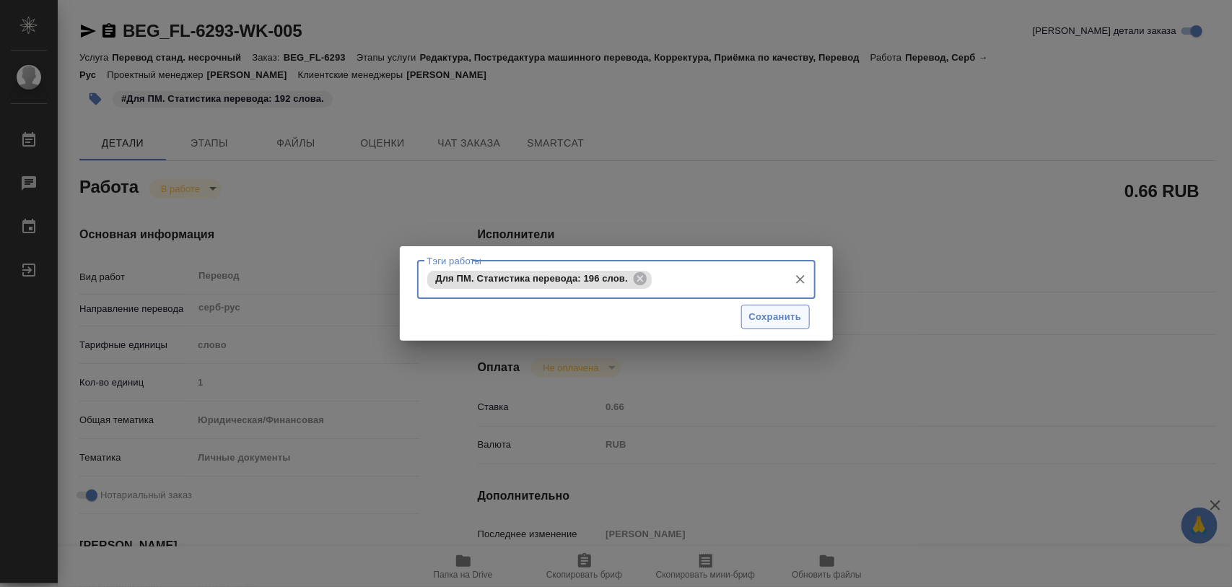
click at [765, 323] on span "Сохранить" at bounding box center [775, 317] width 53 height 17
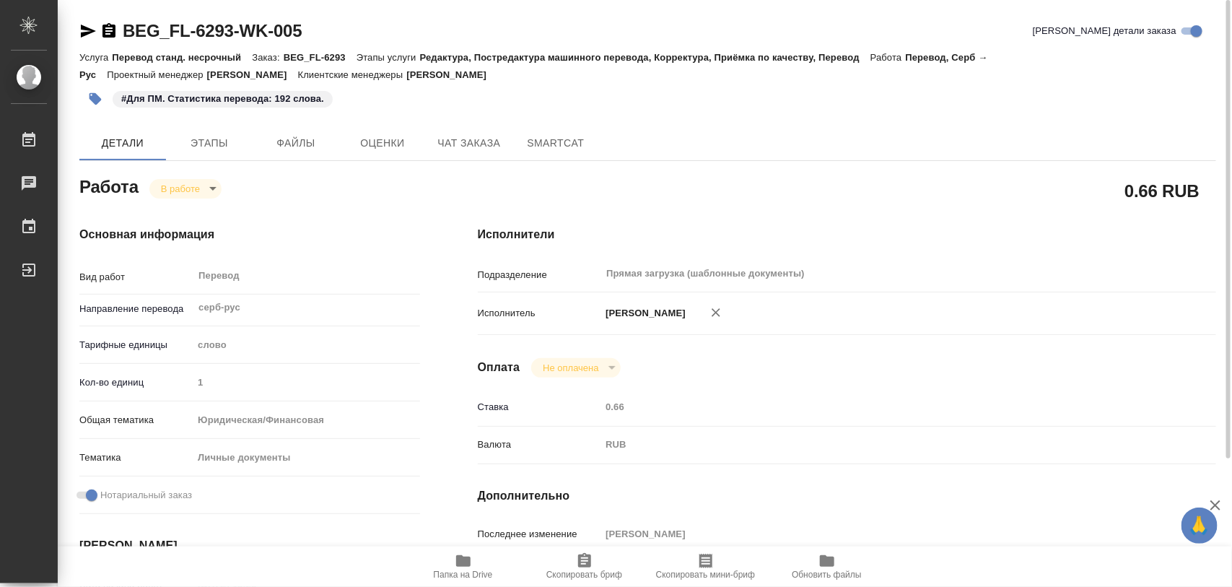
type input "inProgress"
type textarea "Перевод"
type textarea "x"
type input "серб-рус"
type input "5a8b1489cc6b4906c91bfd90"
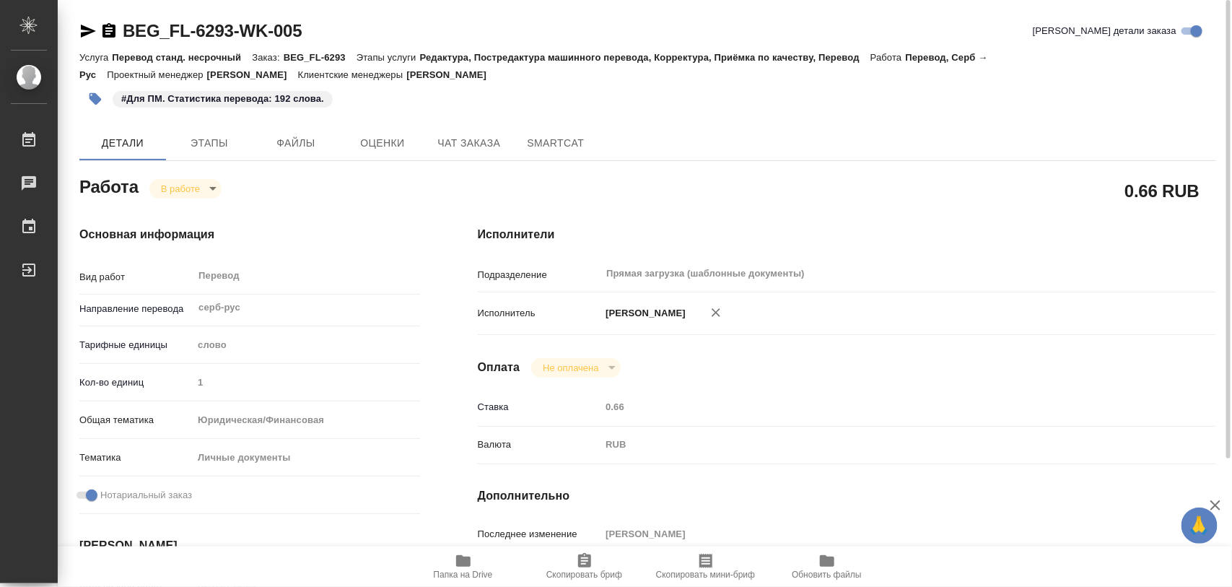
type input "1"
type input "yr-fn"
type input "5a8b8b956a9677013d343cfe"
checkbox input "true"
type input "26.09.2025 15:29"
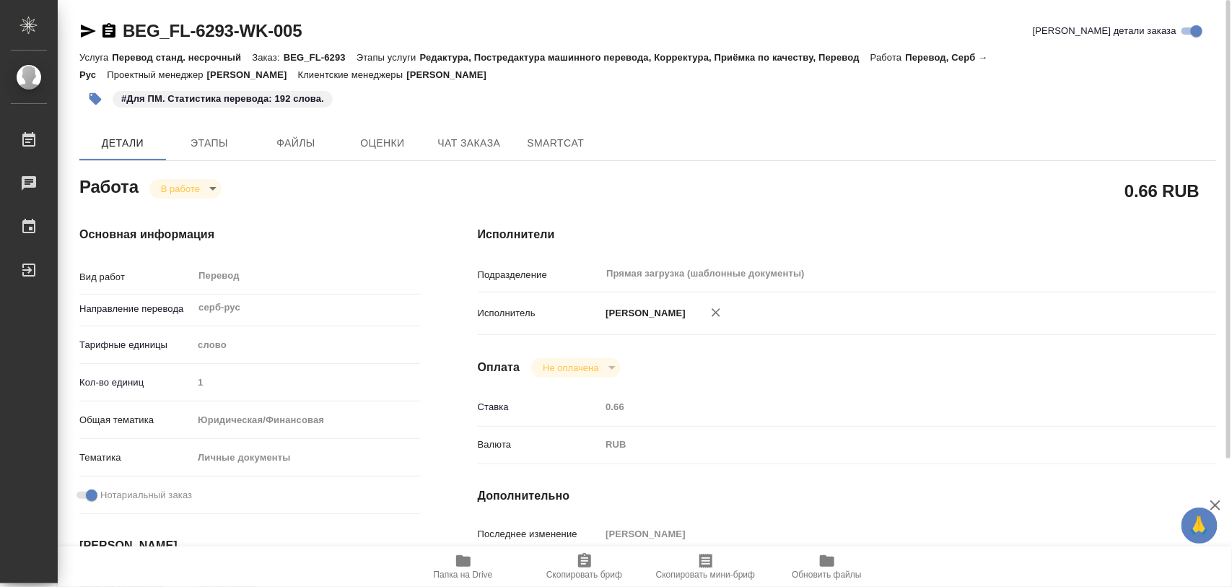
type input "26.09.2025 17:07"
type input "29.09.2025 10:00"
type input "Прямая загрузка (шаблонные документы)"
type input "notPayed"
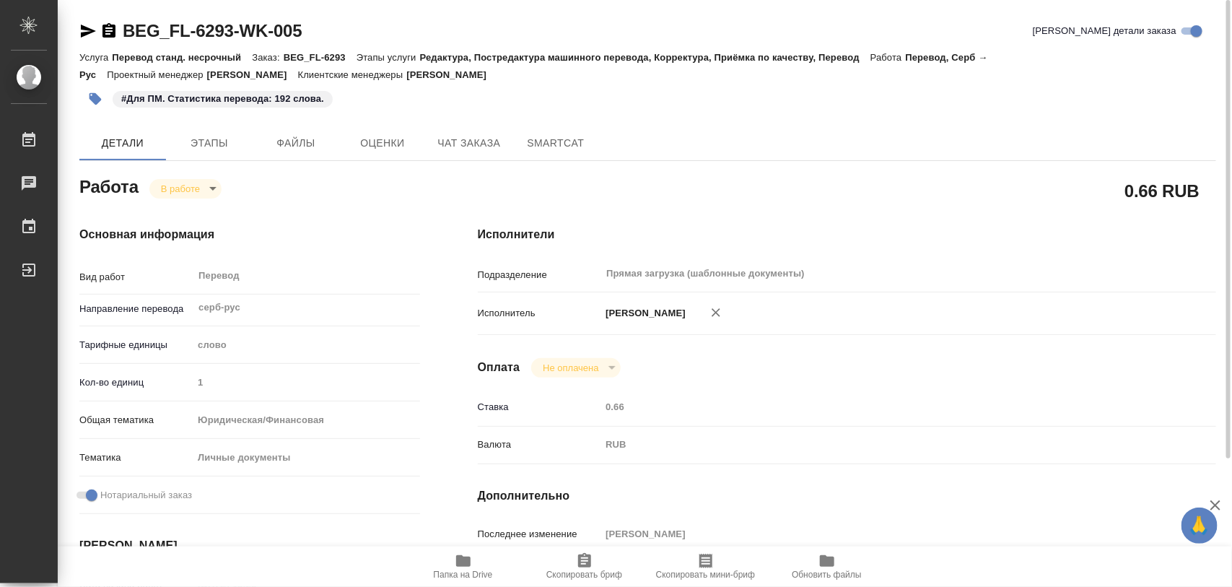
type input "0.66"
type input "RUB"
type input "[PERSON_NAME]"
type textarea "x"
type textarea "/Clients/FL_BEG/Orders/BEG_FL-6293/Translated/BEG_FL-6293-WK-005"
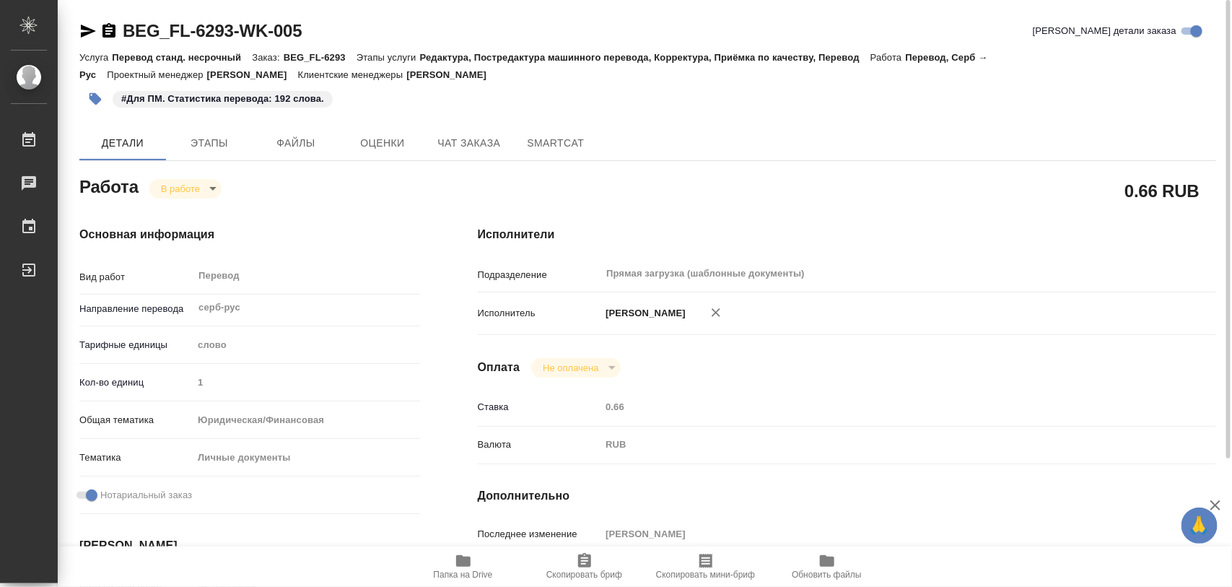
type textarea "x"
type input "BEG_FL-6293"
type input "Перевод станд. несрочный"
type input "Редактура, Постредактура машинного перевода, Корректура, Приёмка по качеству, П…"
type input "Москалец Алина"
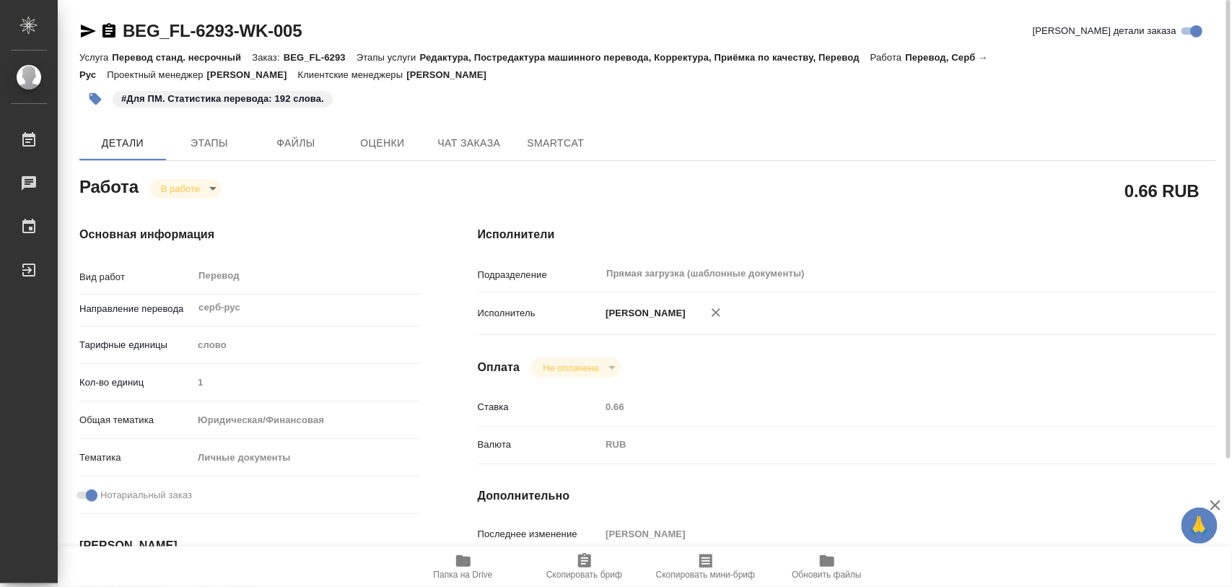
type input "/Clients/FL_BEG/Orders/BEG_FL-6293"
type textarea "x"
type textarea "Соб, серб-рус, под нот"
type textarea "x"
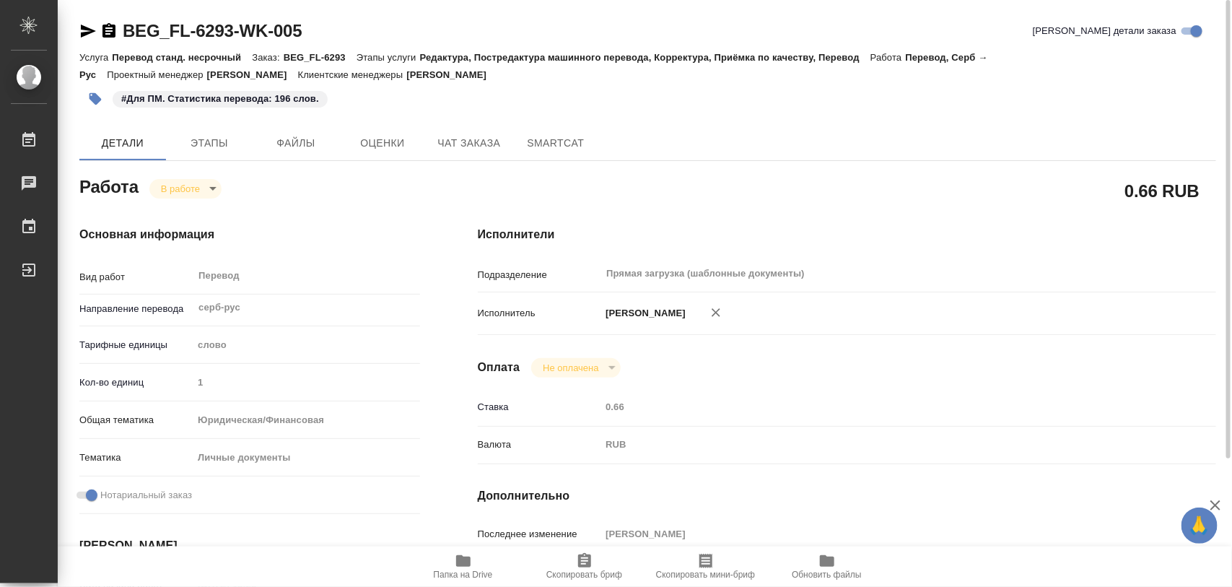
type textarea "x"
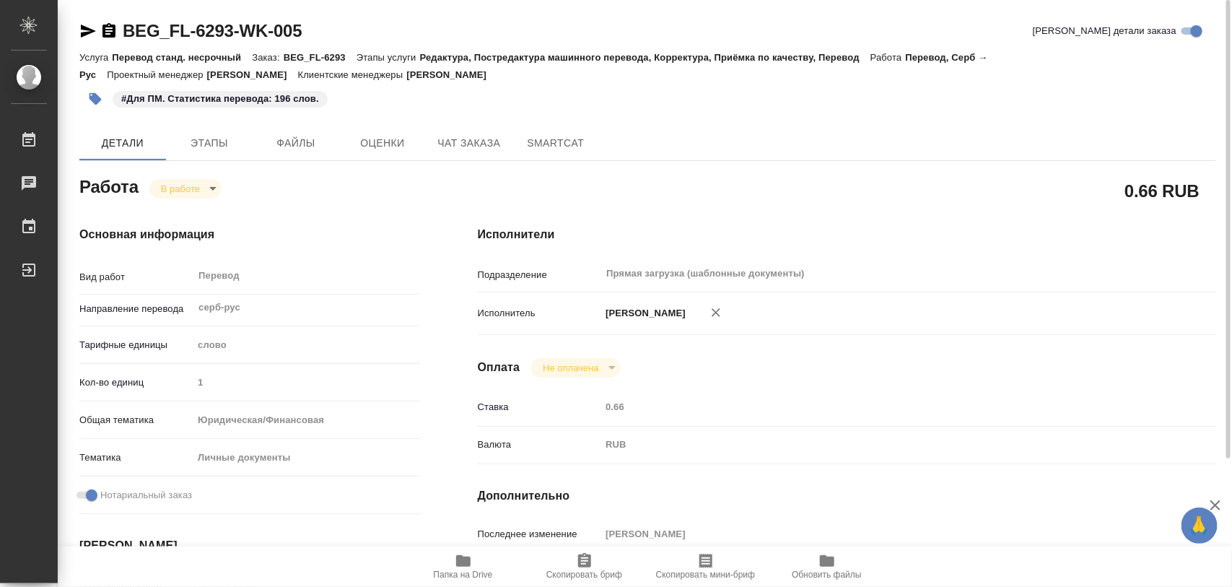
type textarea "x"
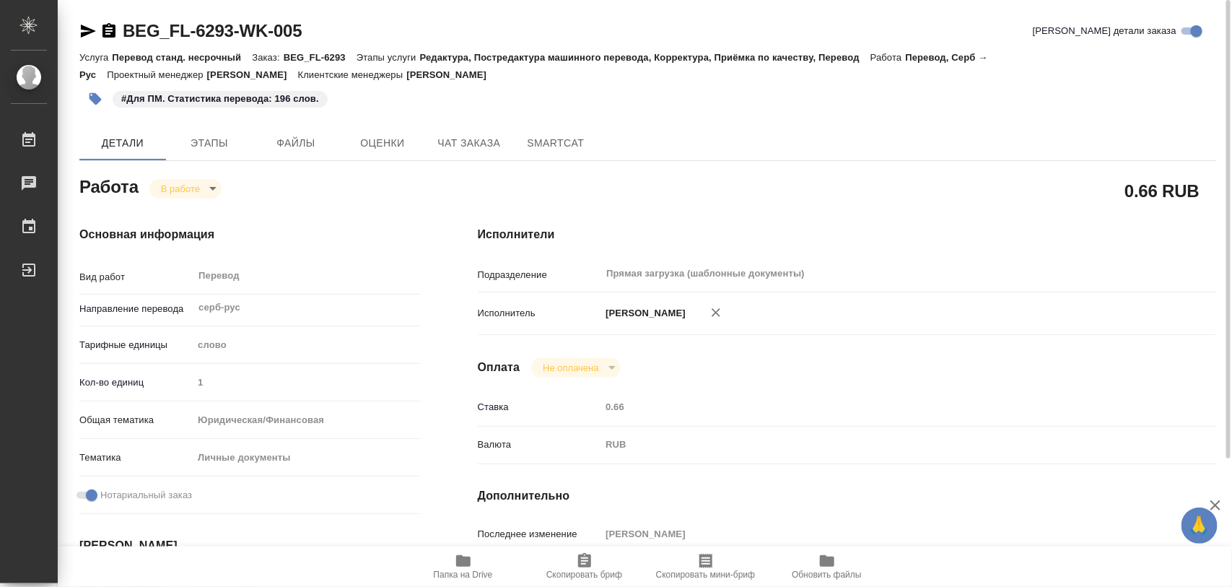
type textarea "x"
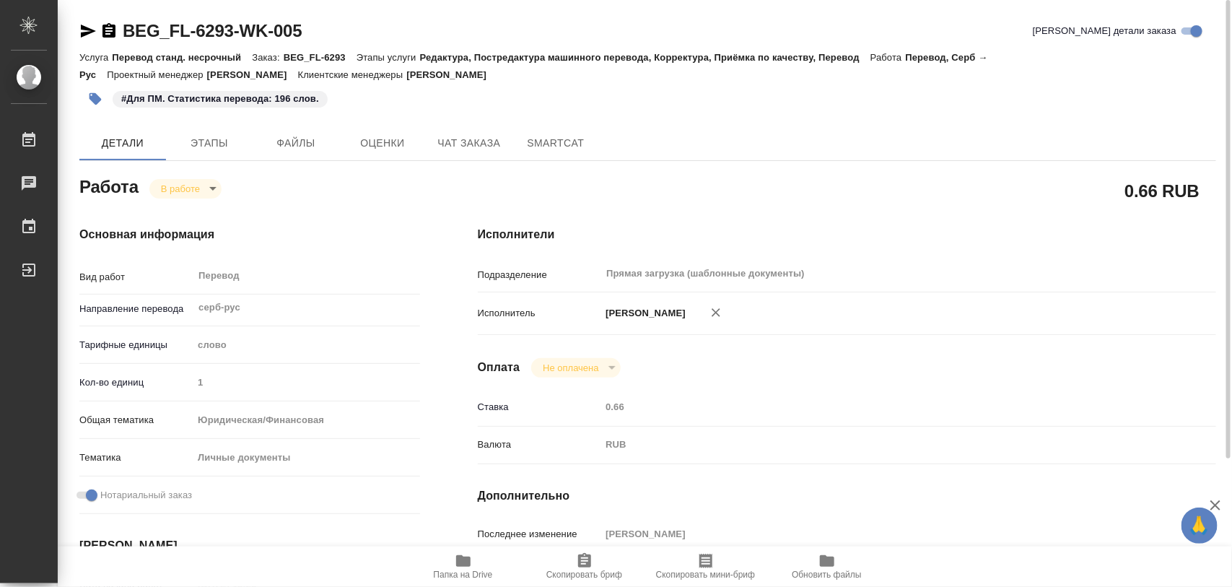
type textarea "x"
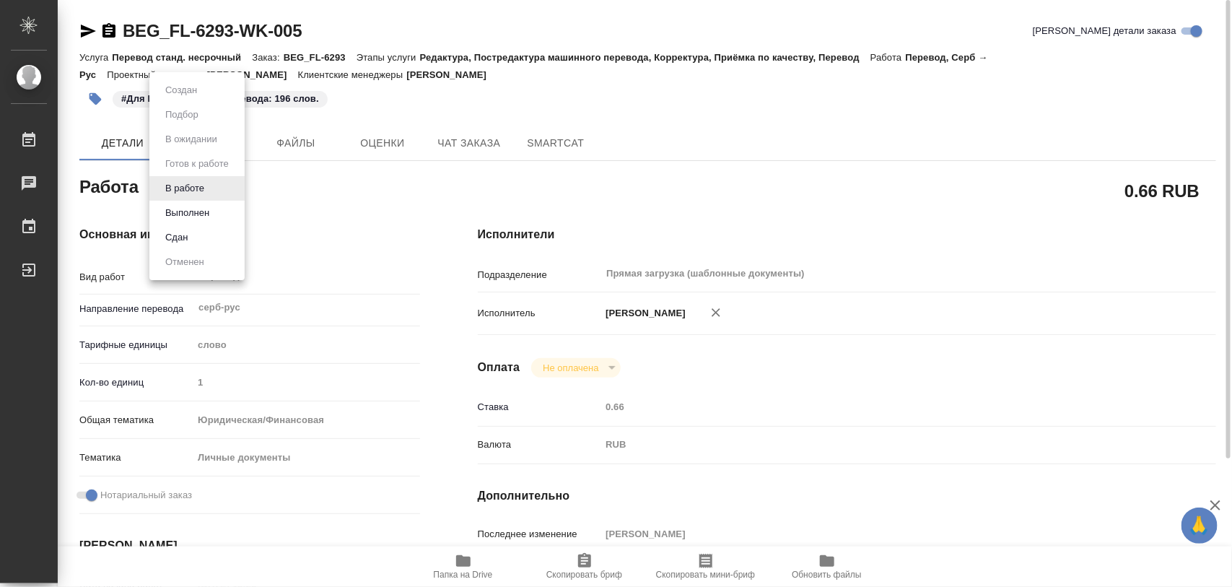
click at [215, 193] on body "🙏 .cls-1 fill:#fff; AWATERA Iglakov Maksim Работы 0 Чаты График Выйти BEG_FL-62…" at bounding box center [616, 293] width 1232 height 587
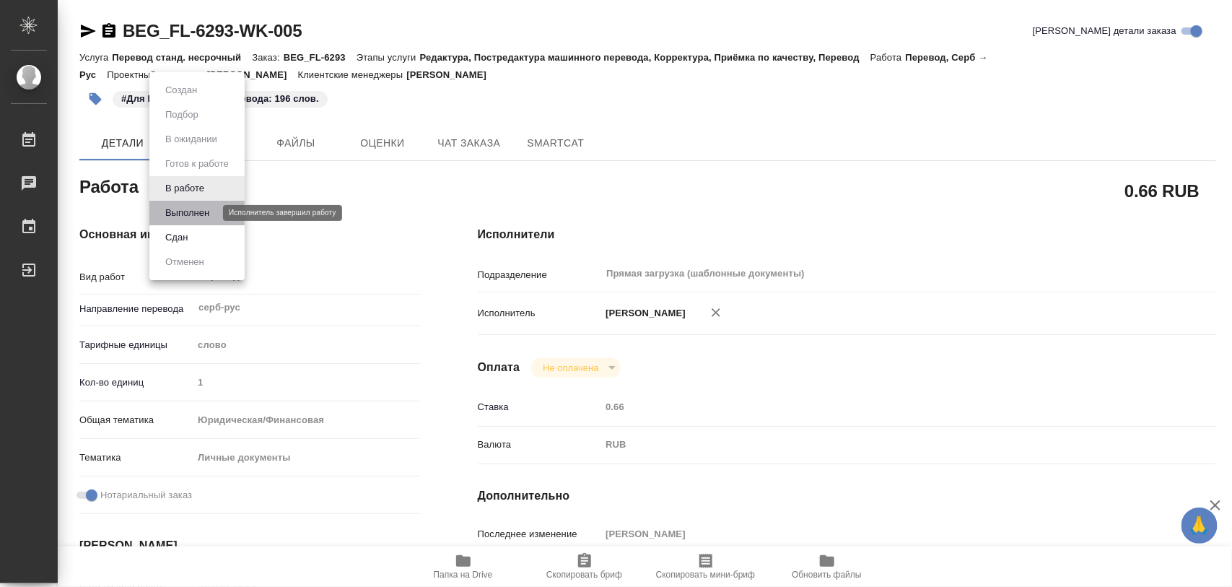
click at [196, 215] on button "Выполнен" at bounding box center [187, 213] width 53 height 16
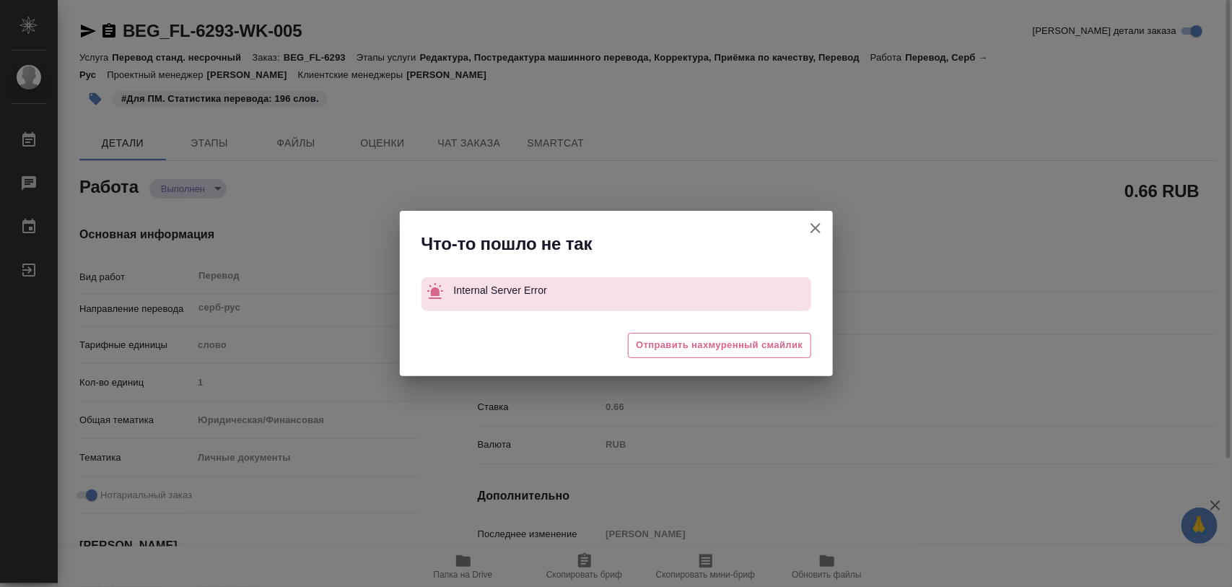
type textarea "x"
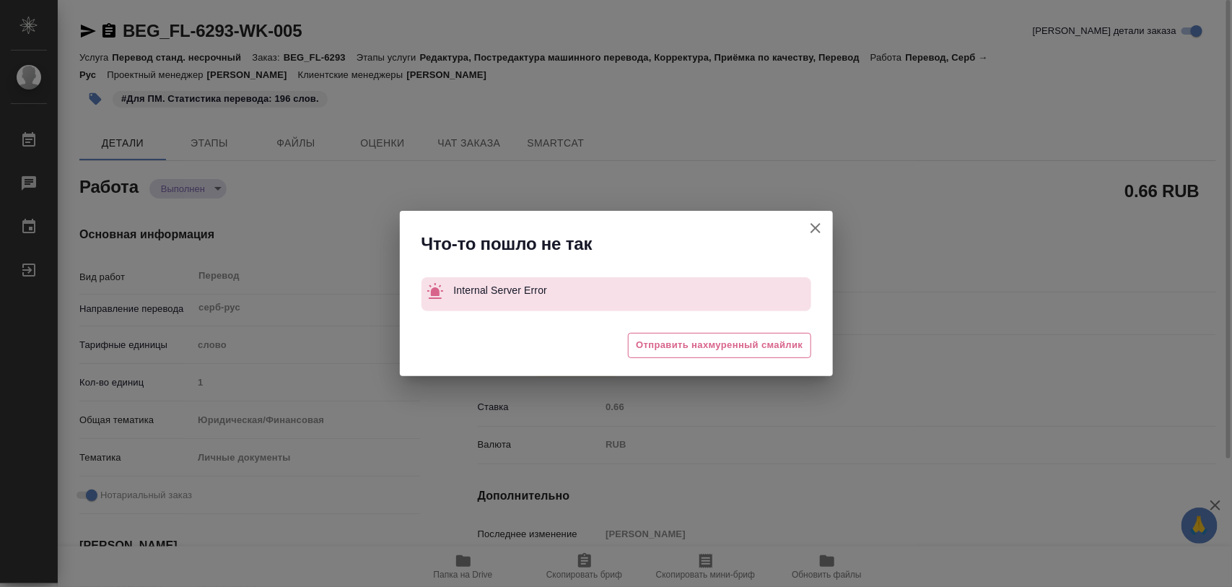
type textarea "x"
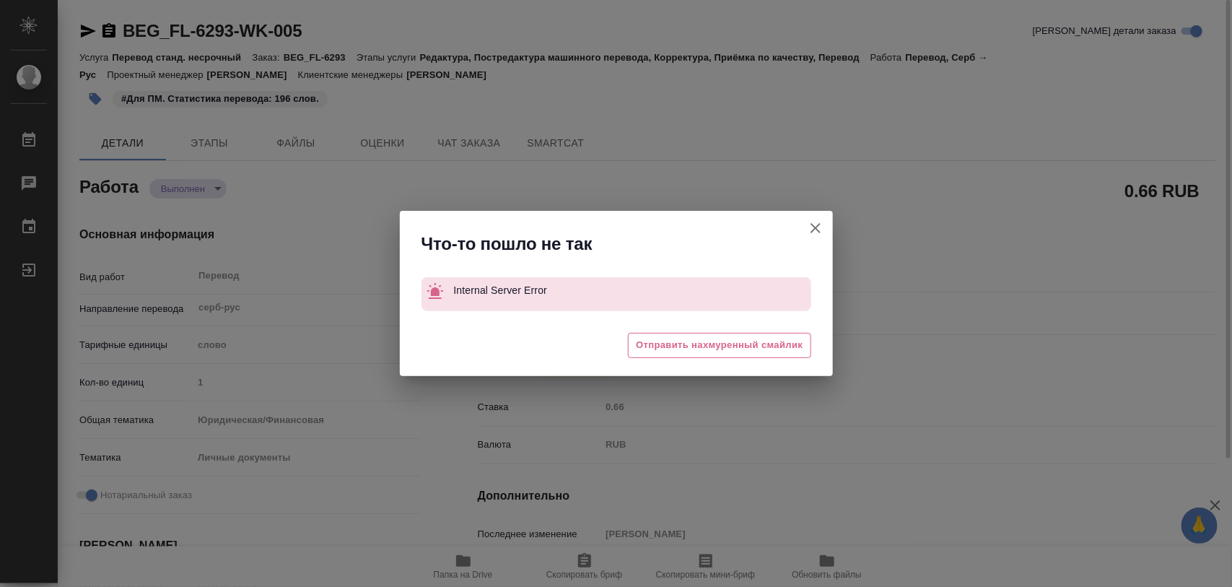
type textarea "x"
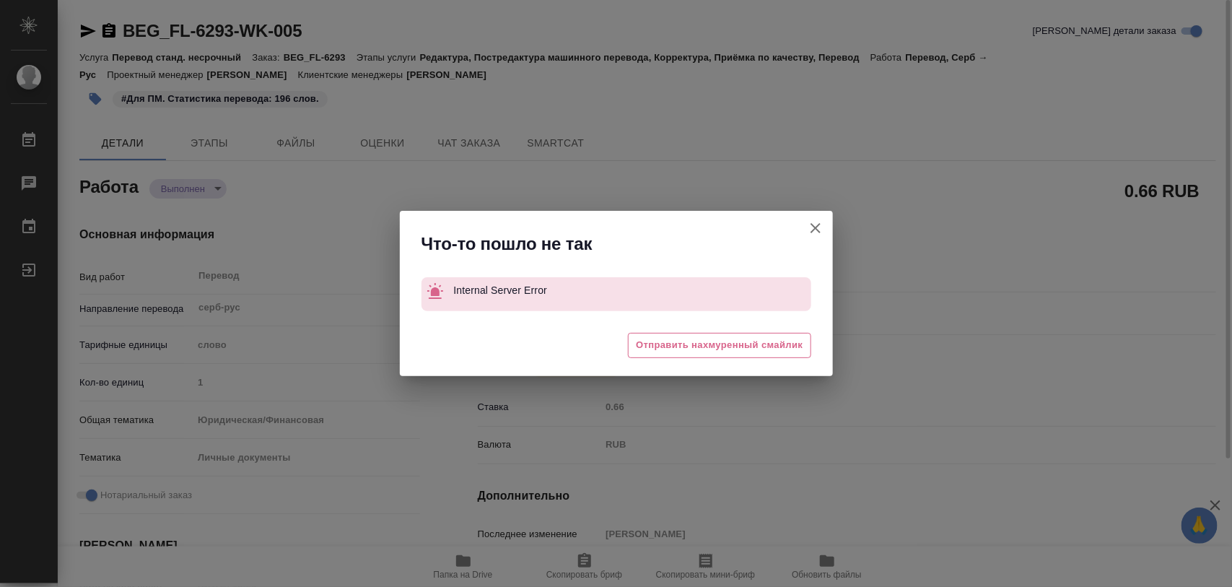
drag, startPoint x: 817, startPoint y: 224, endPoint x: 809, endPoint y: 214, distance: 12.8
click at [815, 224] on icon "button" at bounding box center [815, 227] width 17 height 17
type textarea "x"
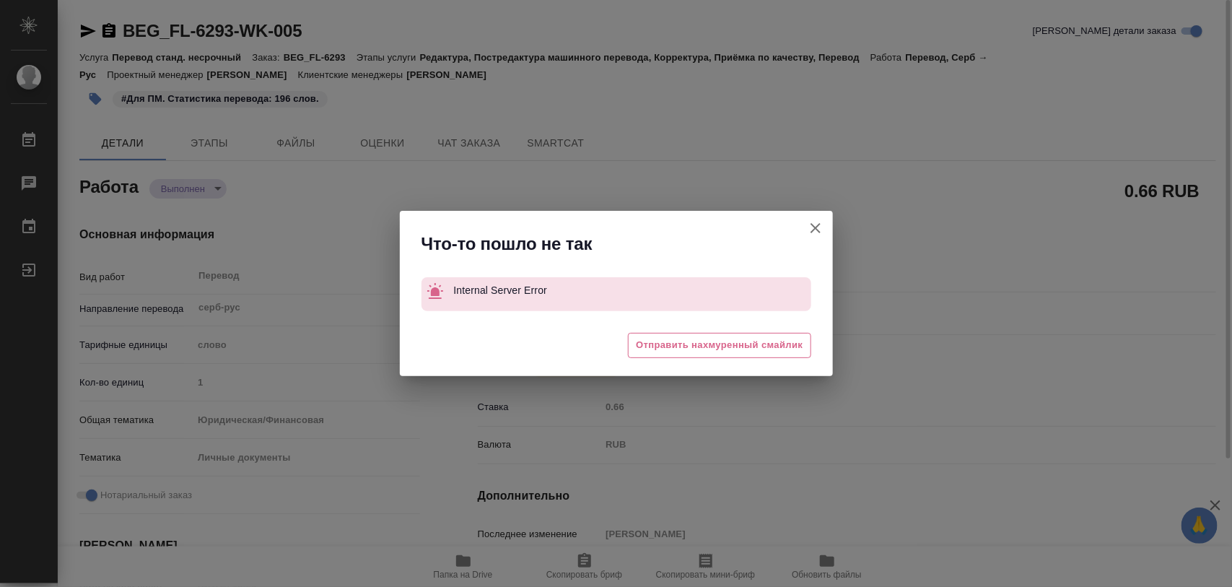
type textarea "x"
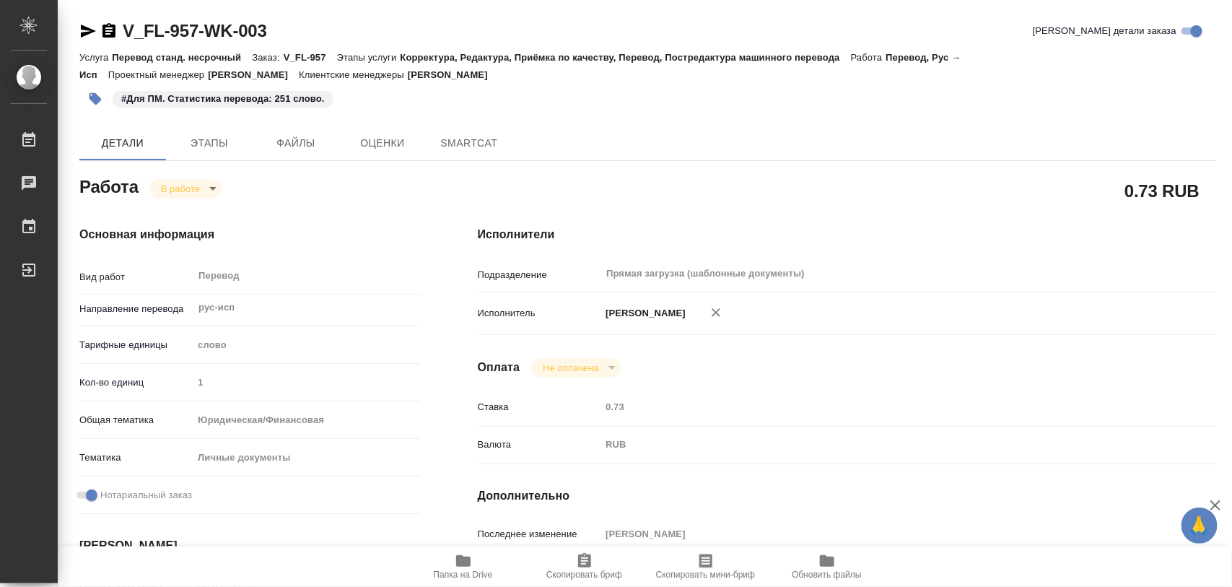
type textarea "x"
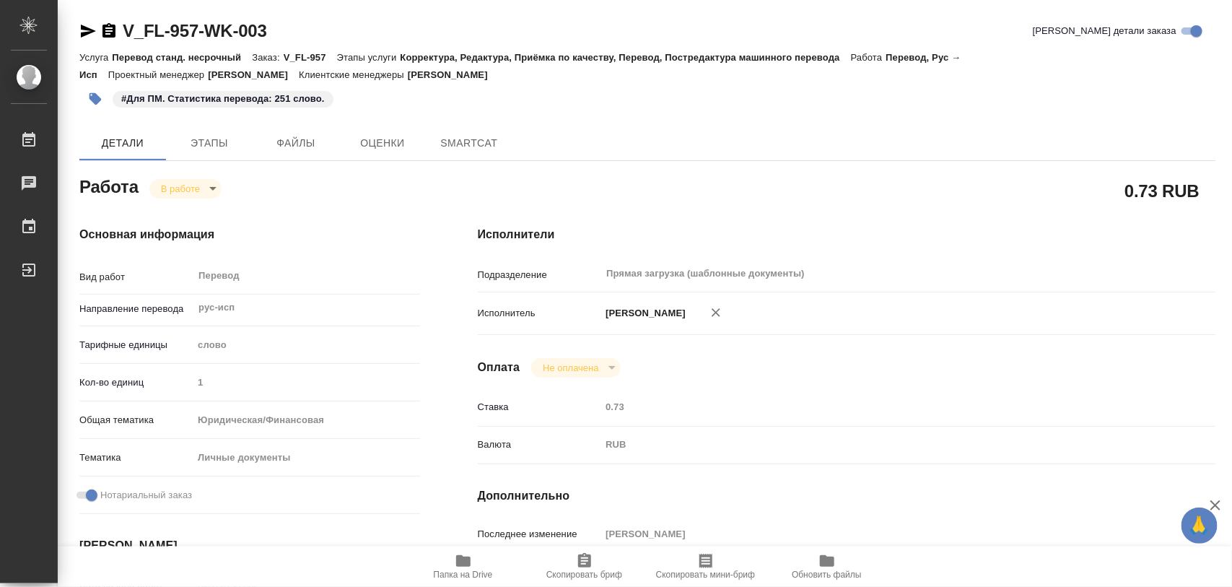
type textarea "x"
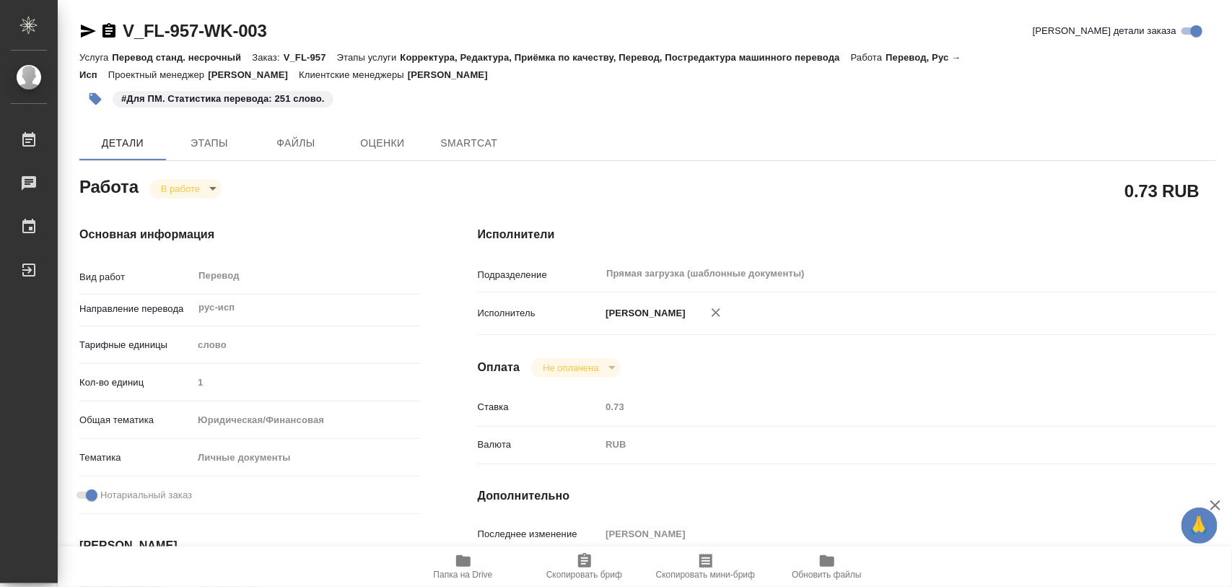
type textarea "x"
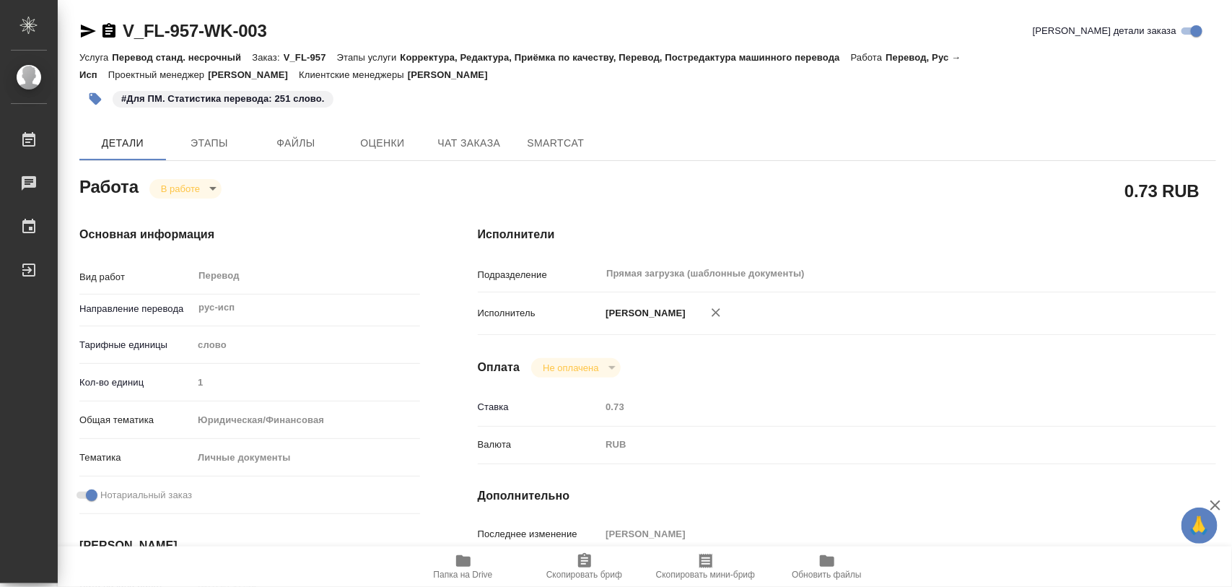
type textarea "x"
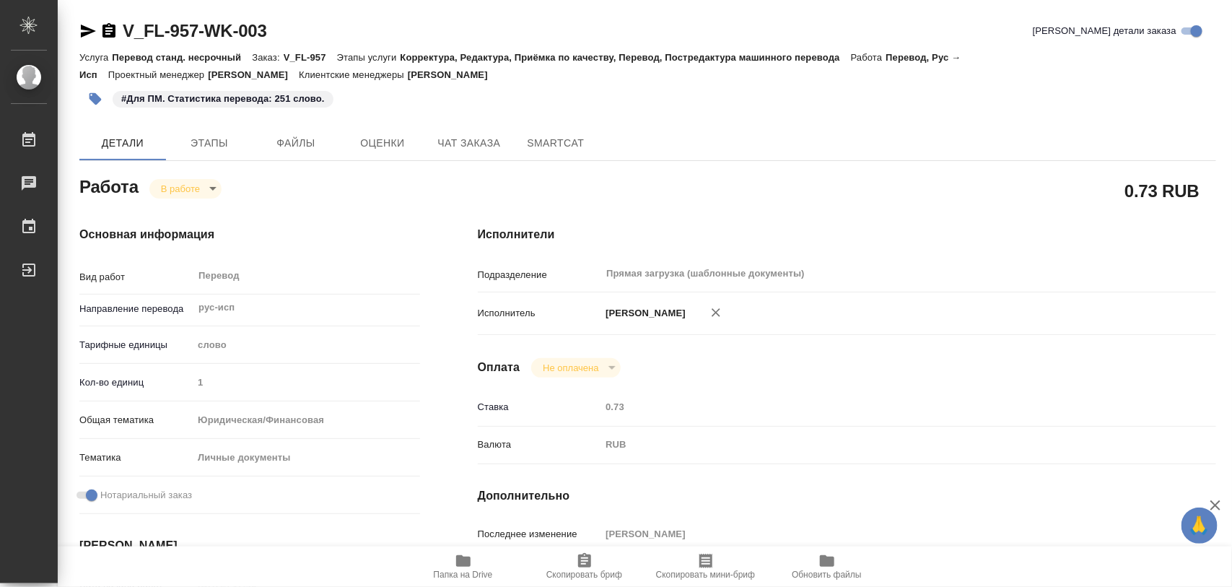
type textarea "x"
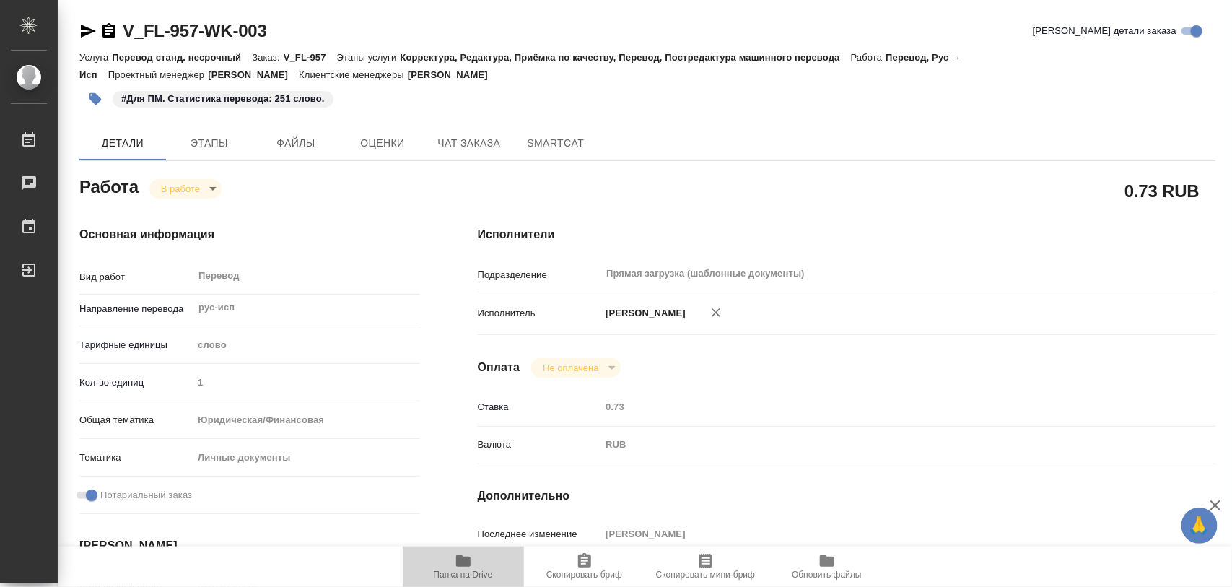
click at [464, 570] on span "Папка на Drive" at bounding box center [463, 574] width 59 height 10
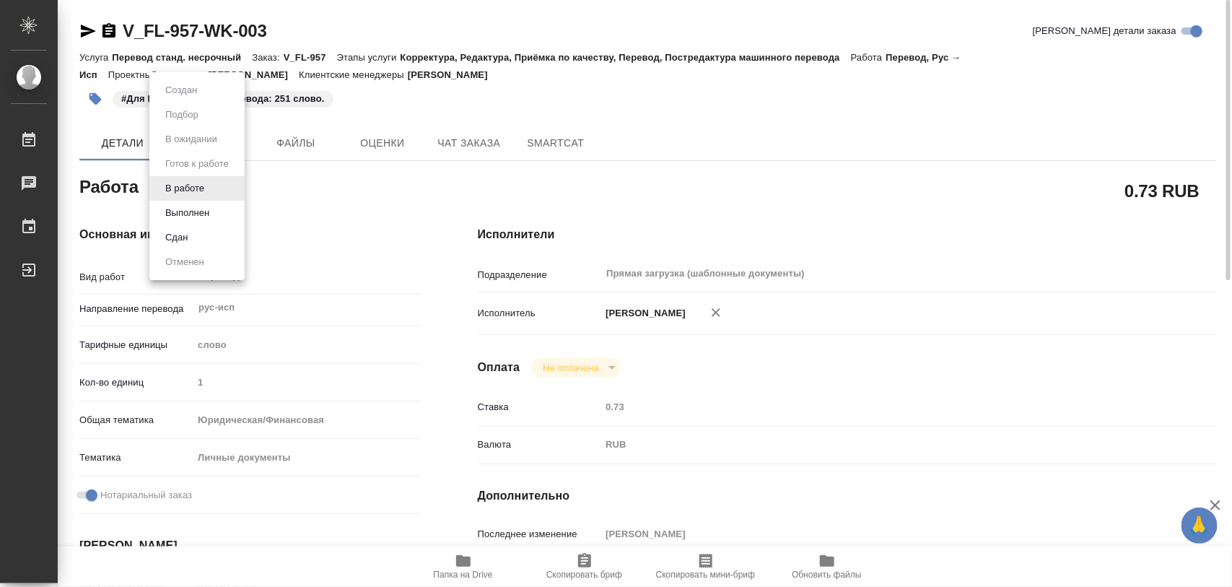
click at [219, 195] on body "🙏 .cls-1 fill:#fff; AWATERA Iglakov Maksim Работы 0 Чаты График Выйти V_FL-957-…" at bounding box center [616, 293] width 1232 height 587
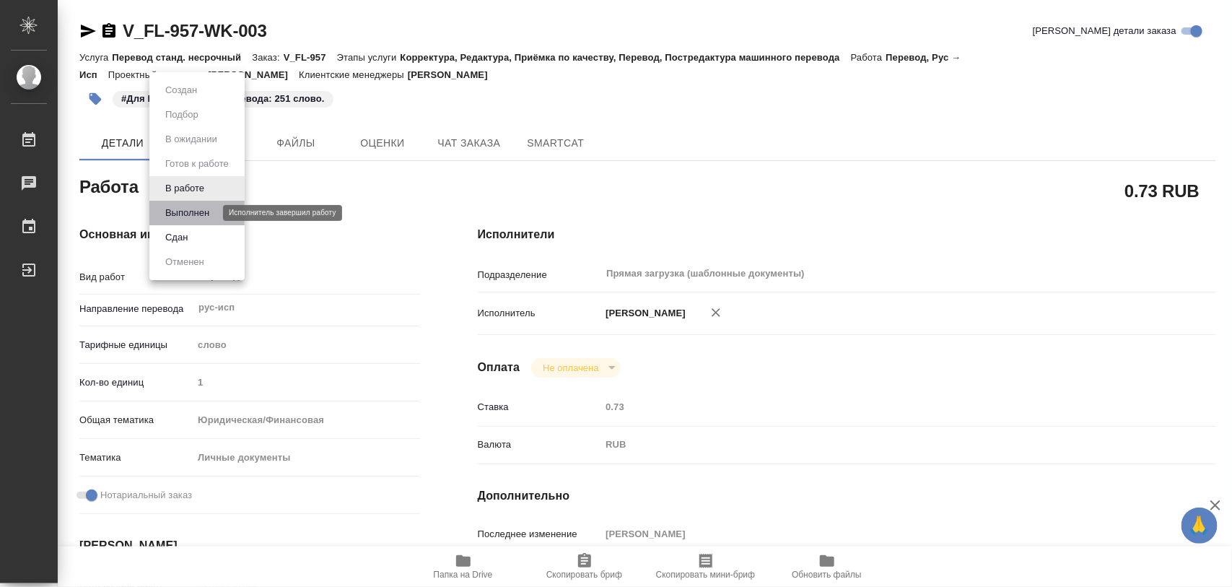
click at [198, 214] on button "Выполнен" at bounding box center [187, 213] width 53 height 16
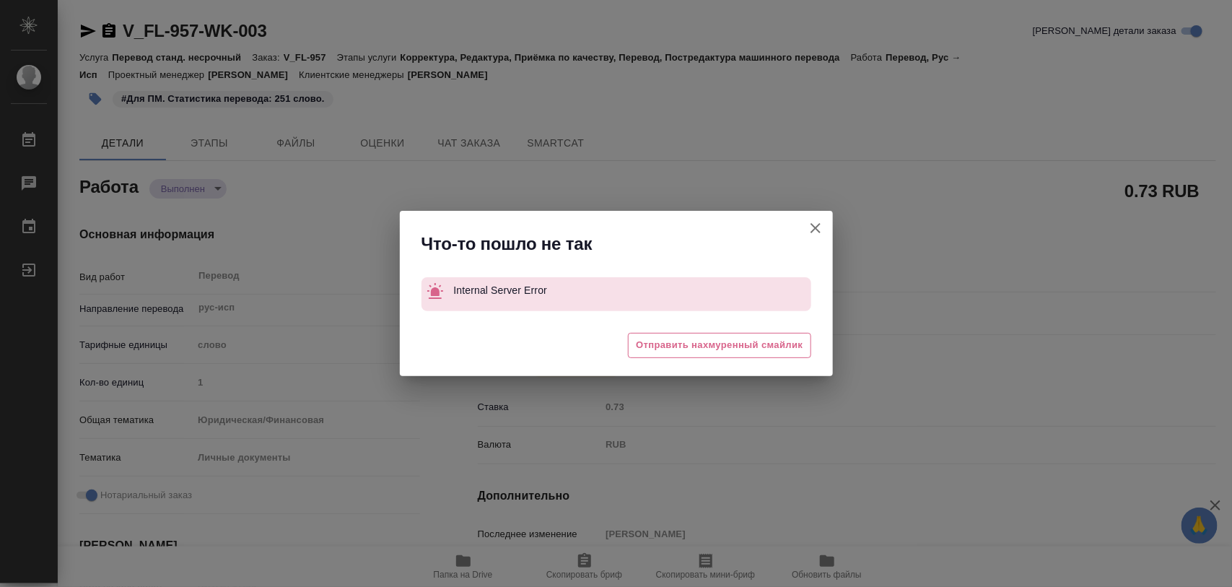
type textarea "x"
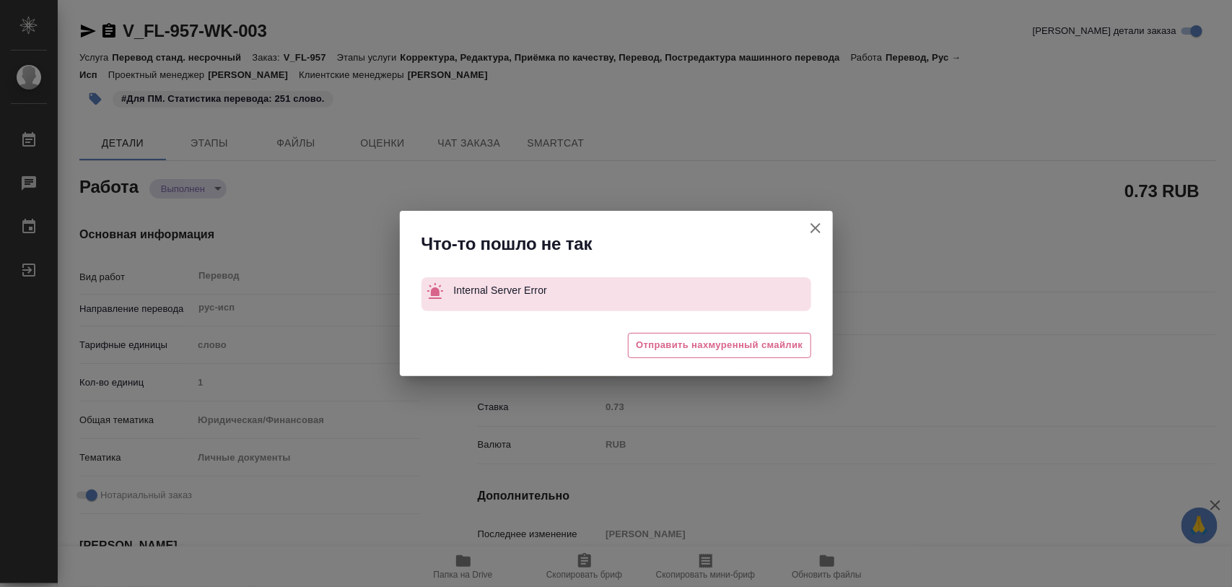
type textarea "x"
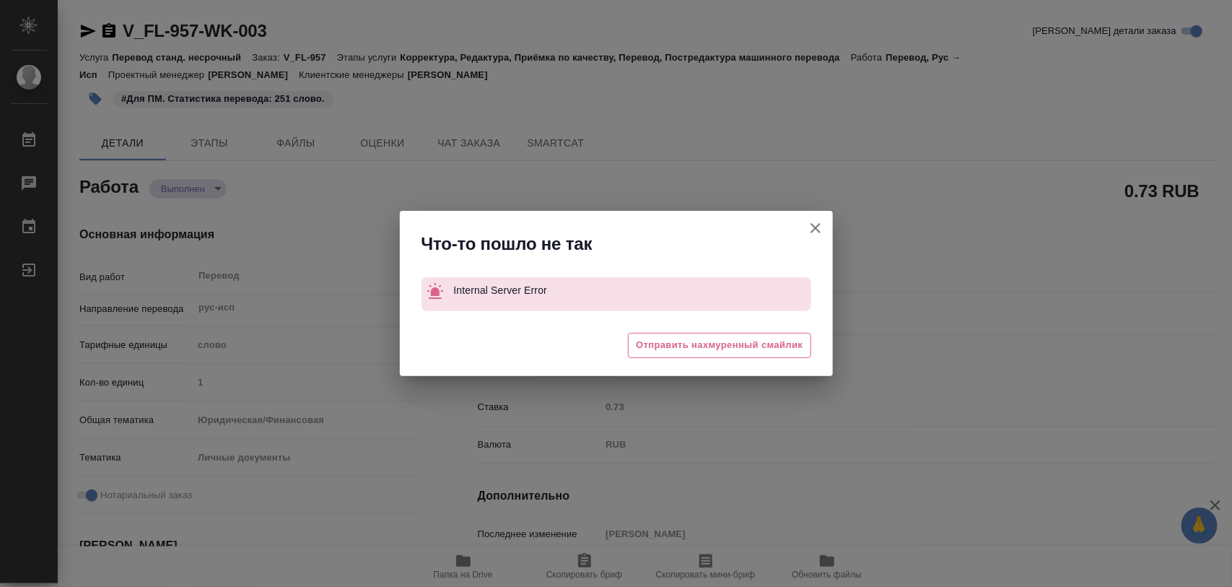
type textarea "x"
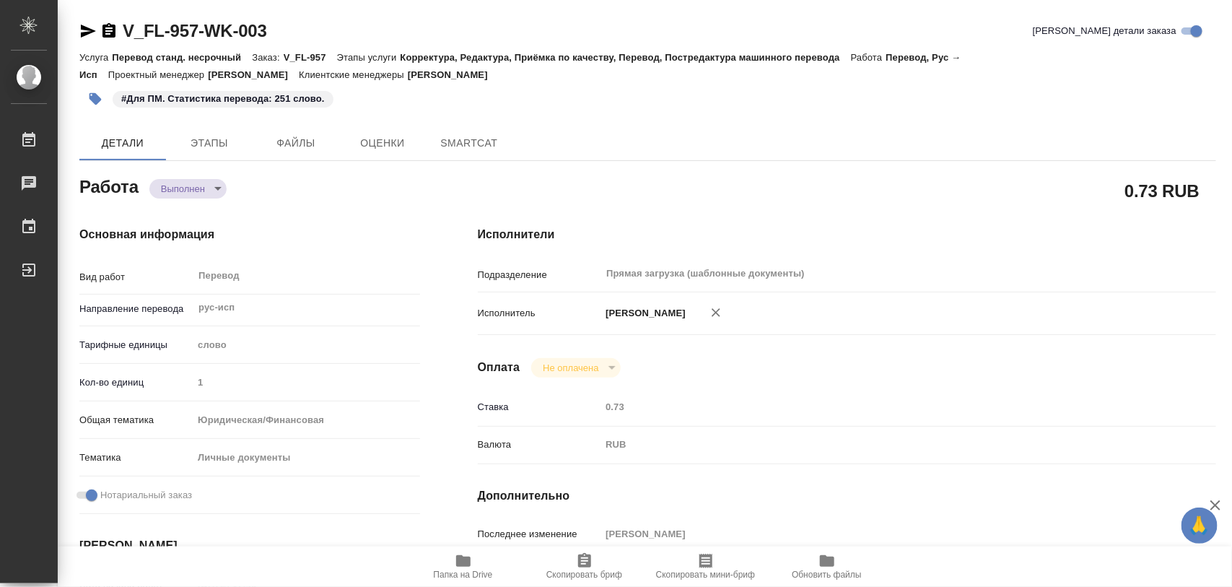
type textarea "x"
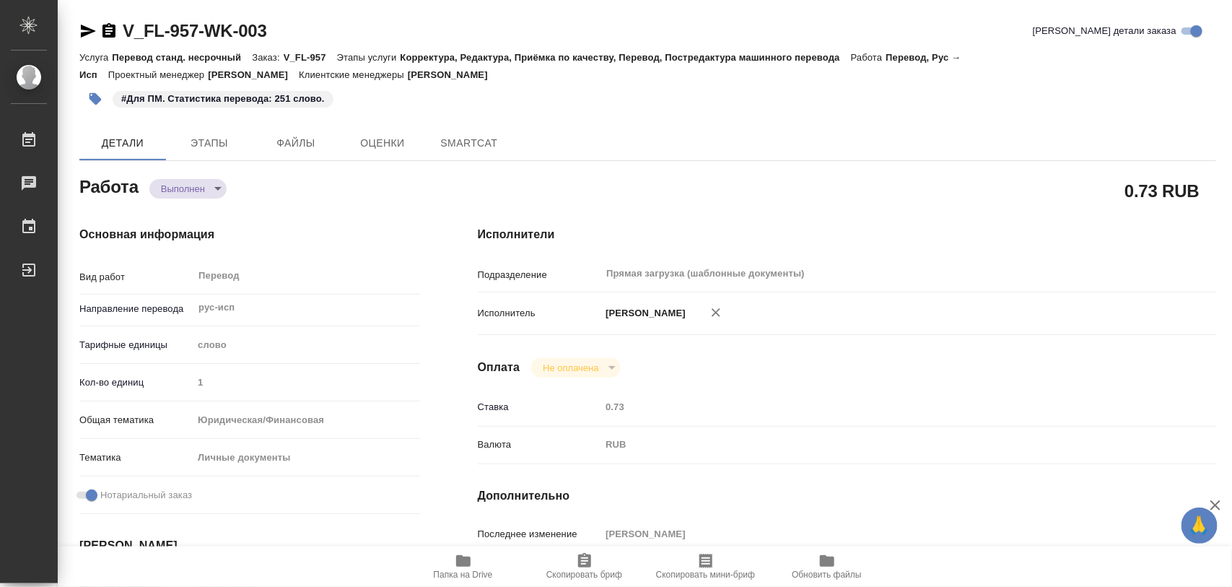
type textarea "x"
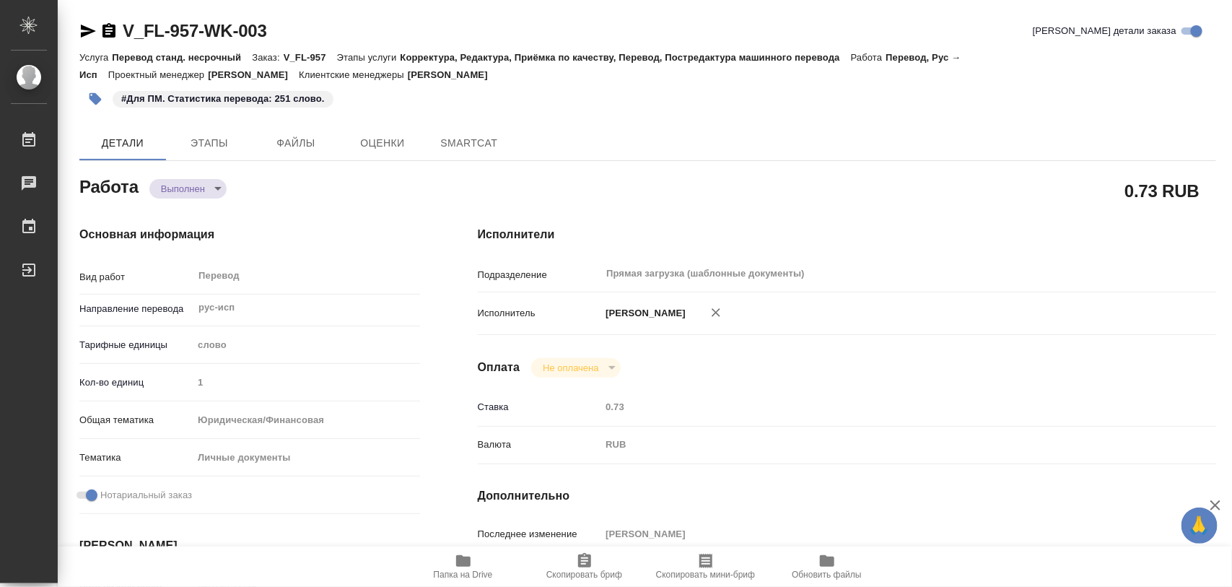
type textarea "x"
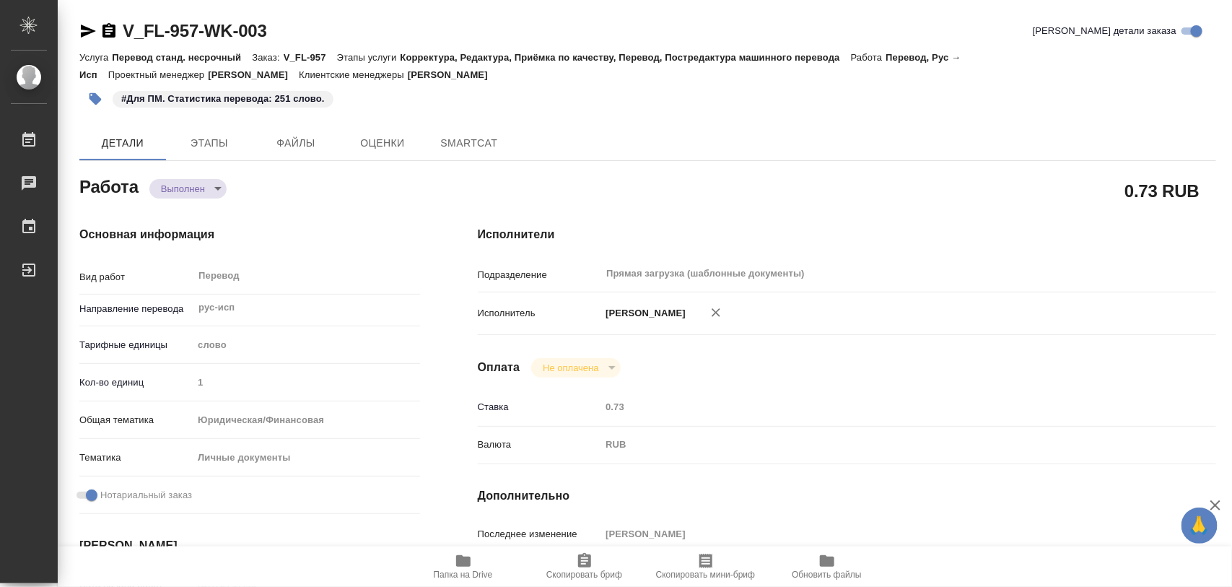
type textarea "x"
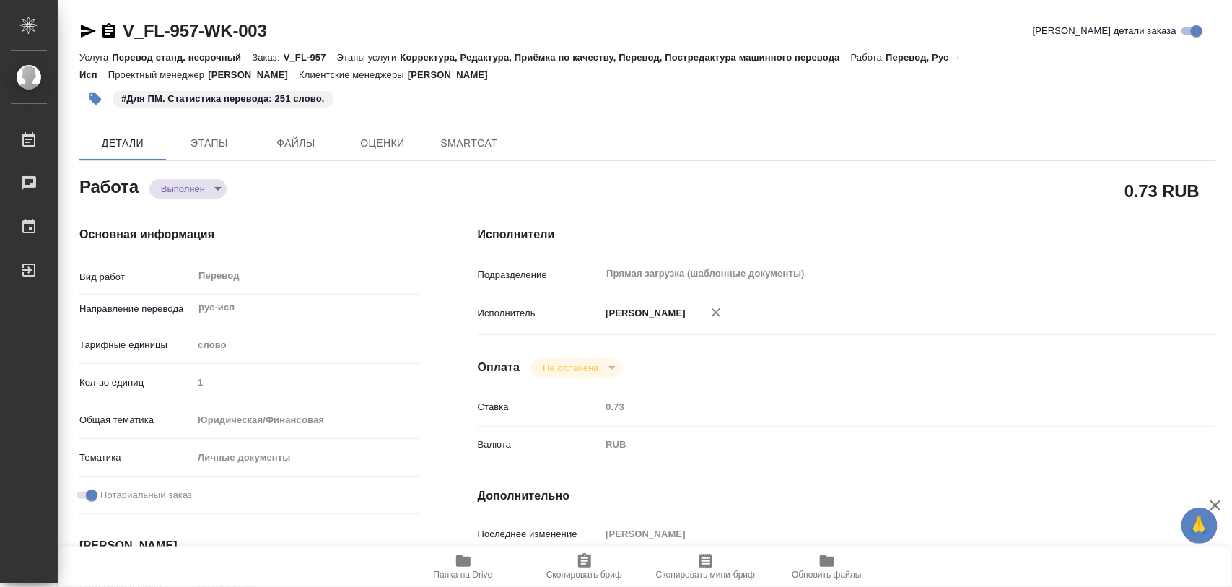
type textarea "x"
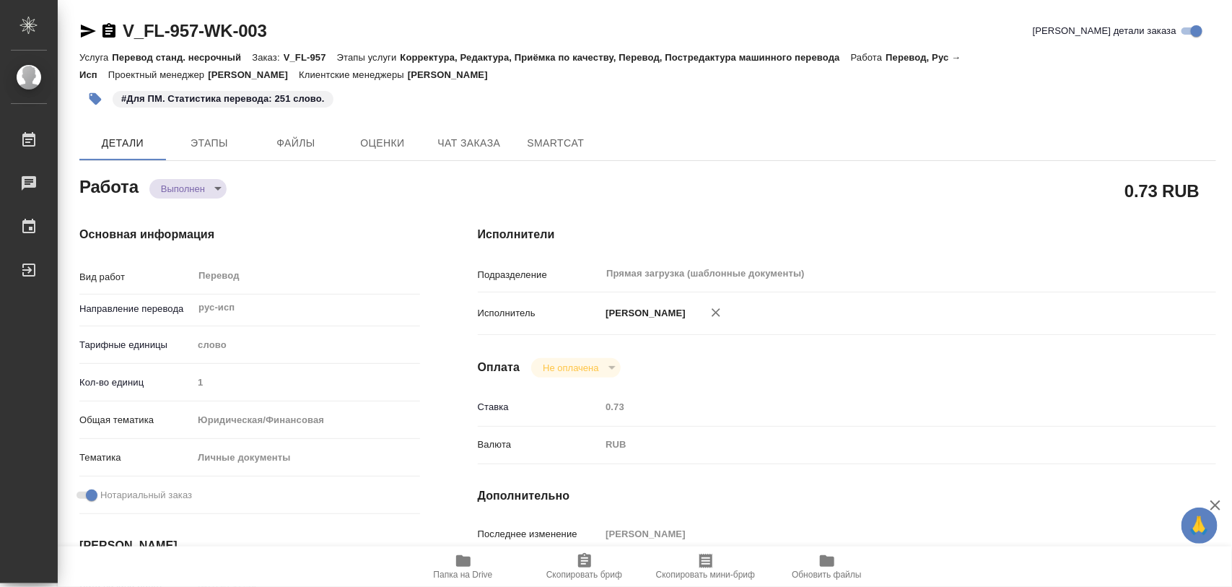
type textarea "x"
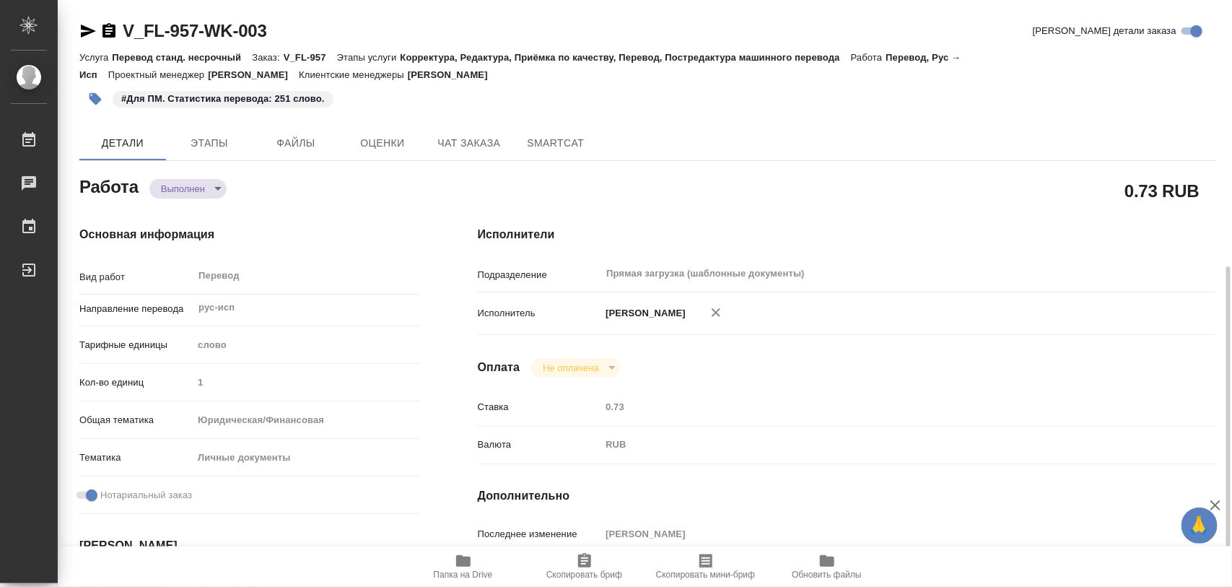
scroll to position [271, 0]
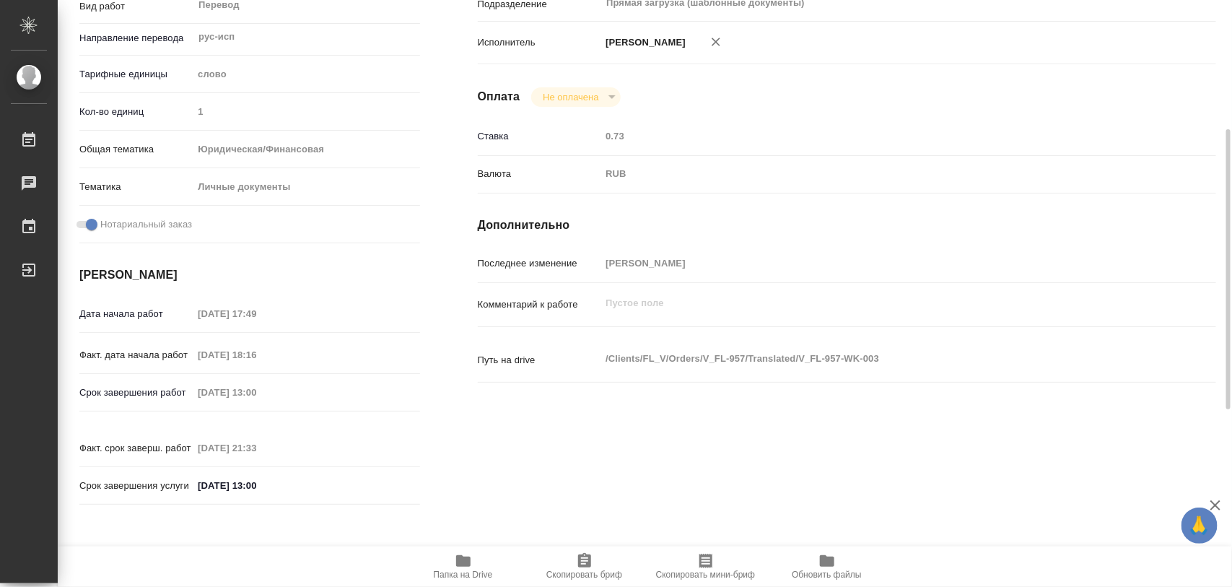
type textarea "x"
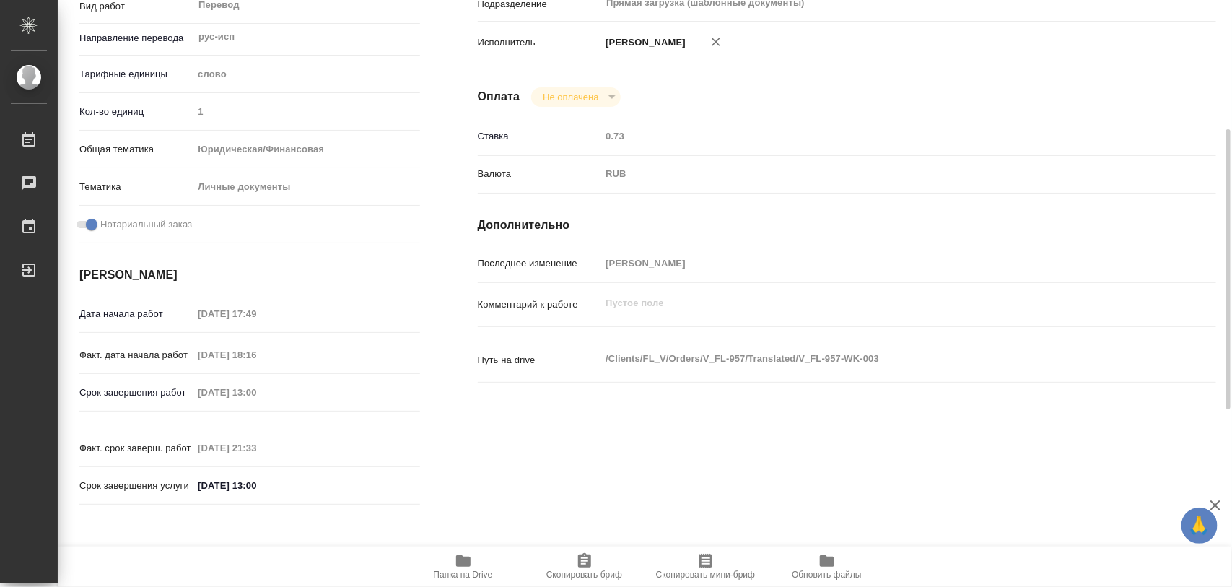
scroll to position [0, 0]
